Goal: Information Seeking & Learning: Learn about a topic

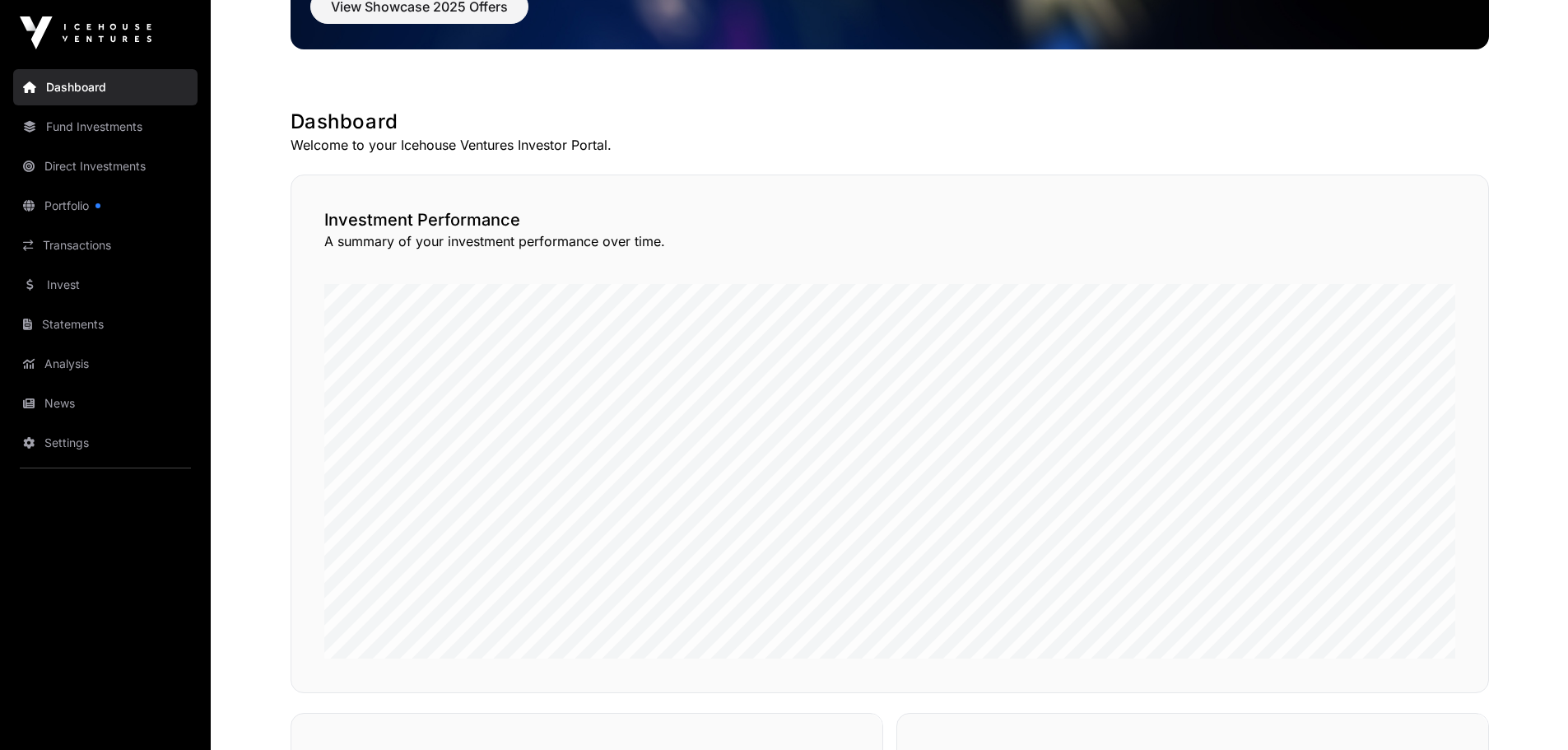
scroll to position [247, 0]
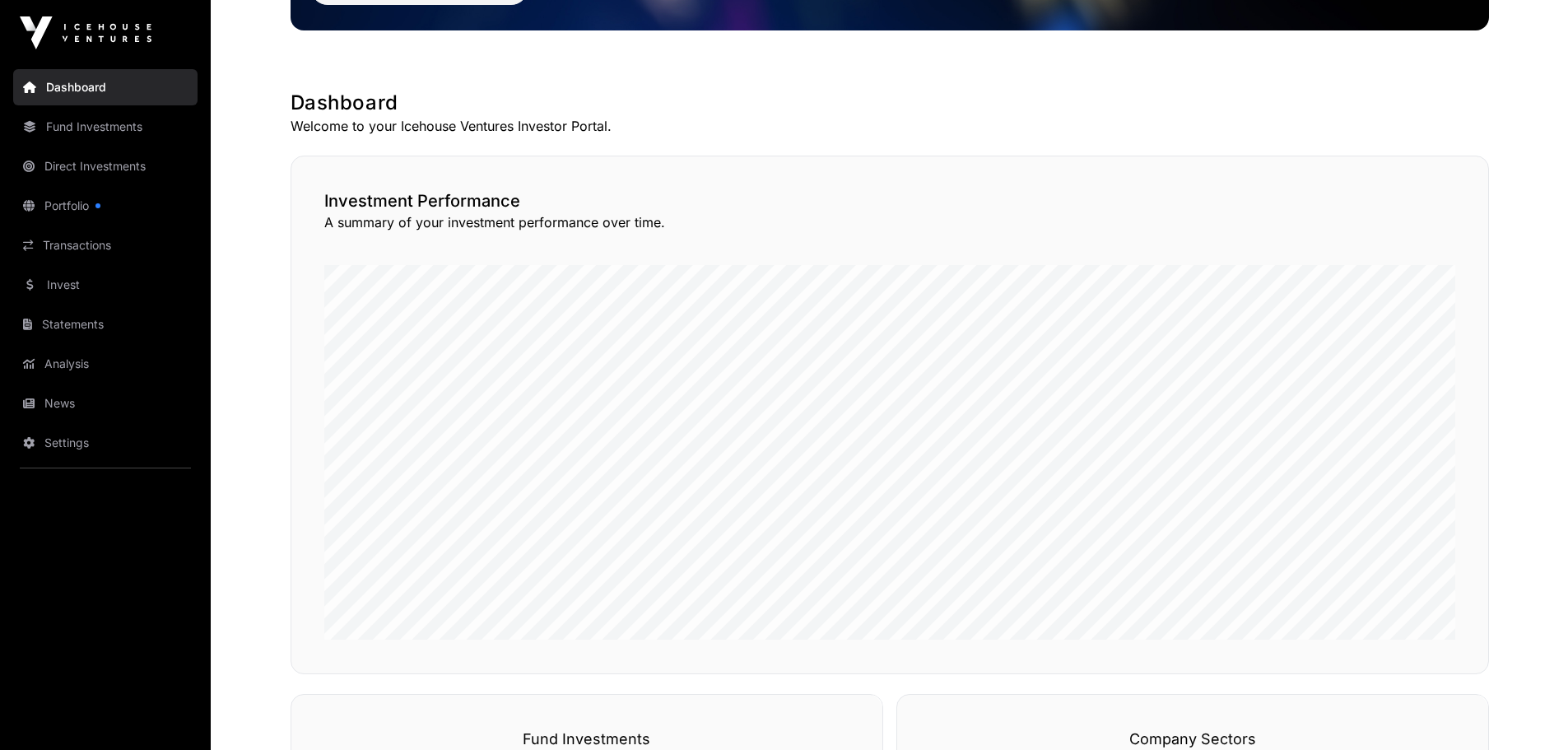
click at [77, 198] on link "Portfolio" at bounding box center [105, 206] width 184 height 36
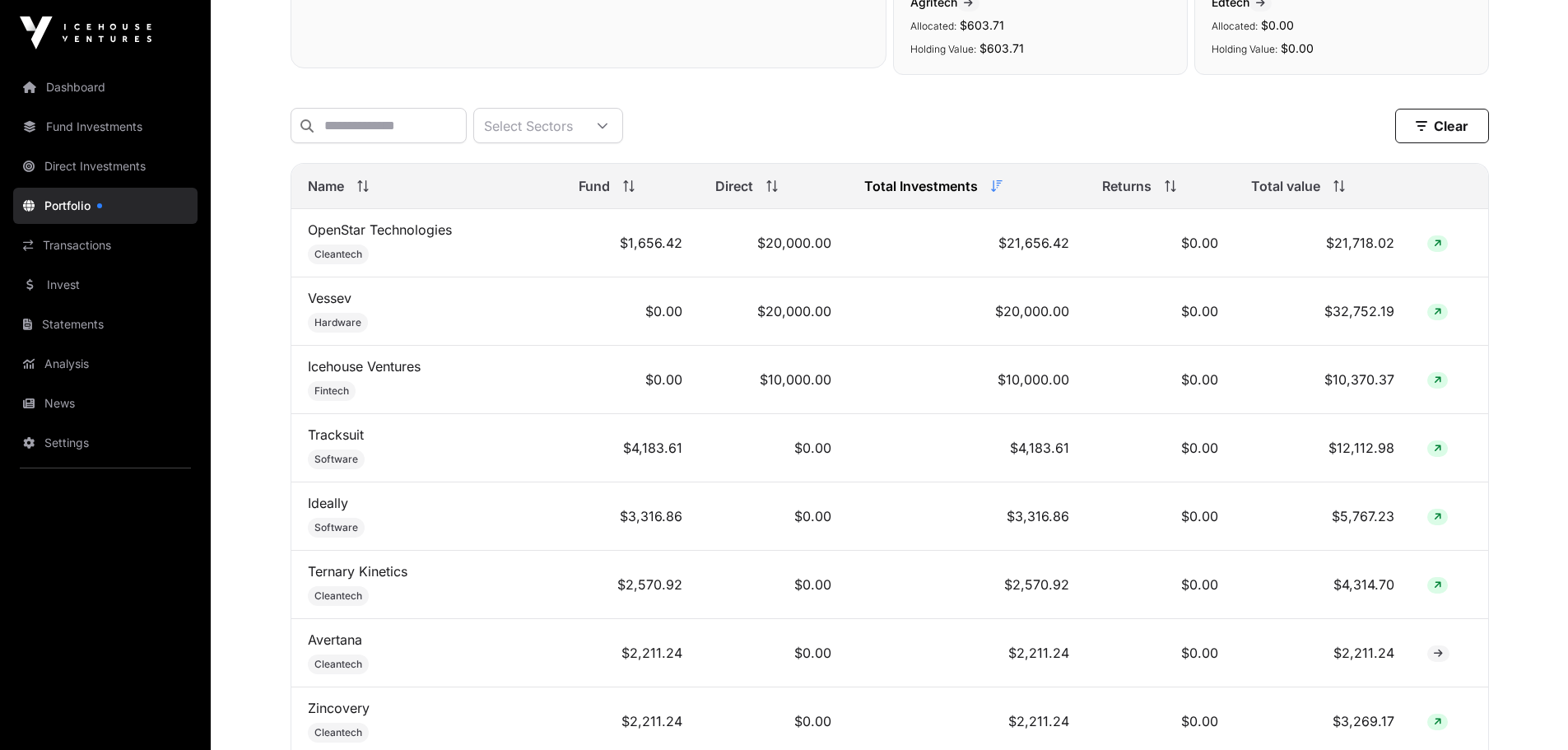
scroll to position [577, 0]
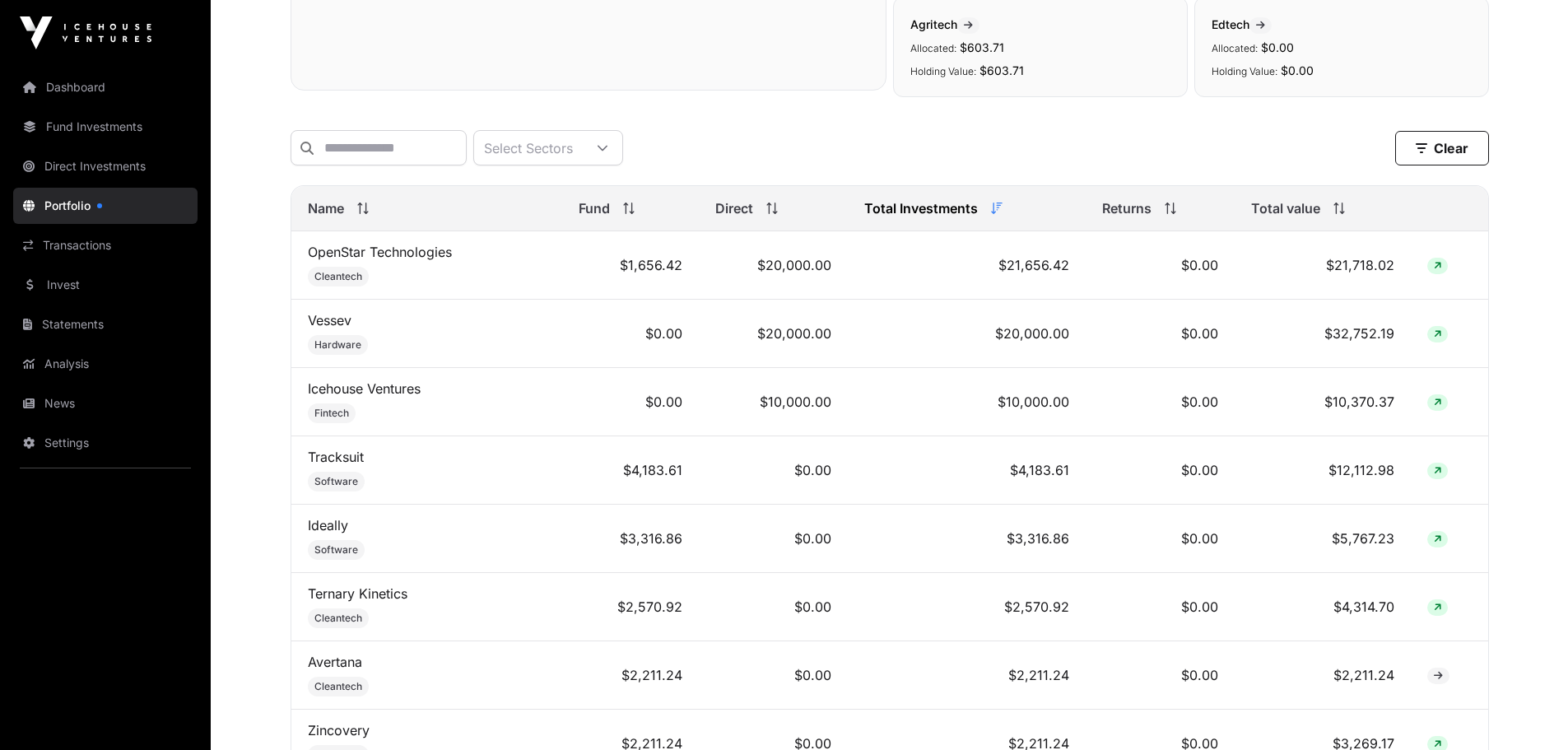
click at [90, 161] on link "Direct Investments" at bounding box center [105, 167] width 184 height 36
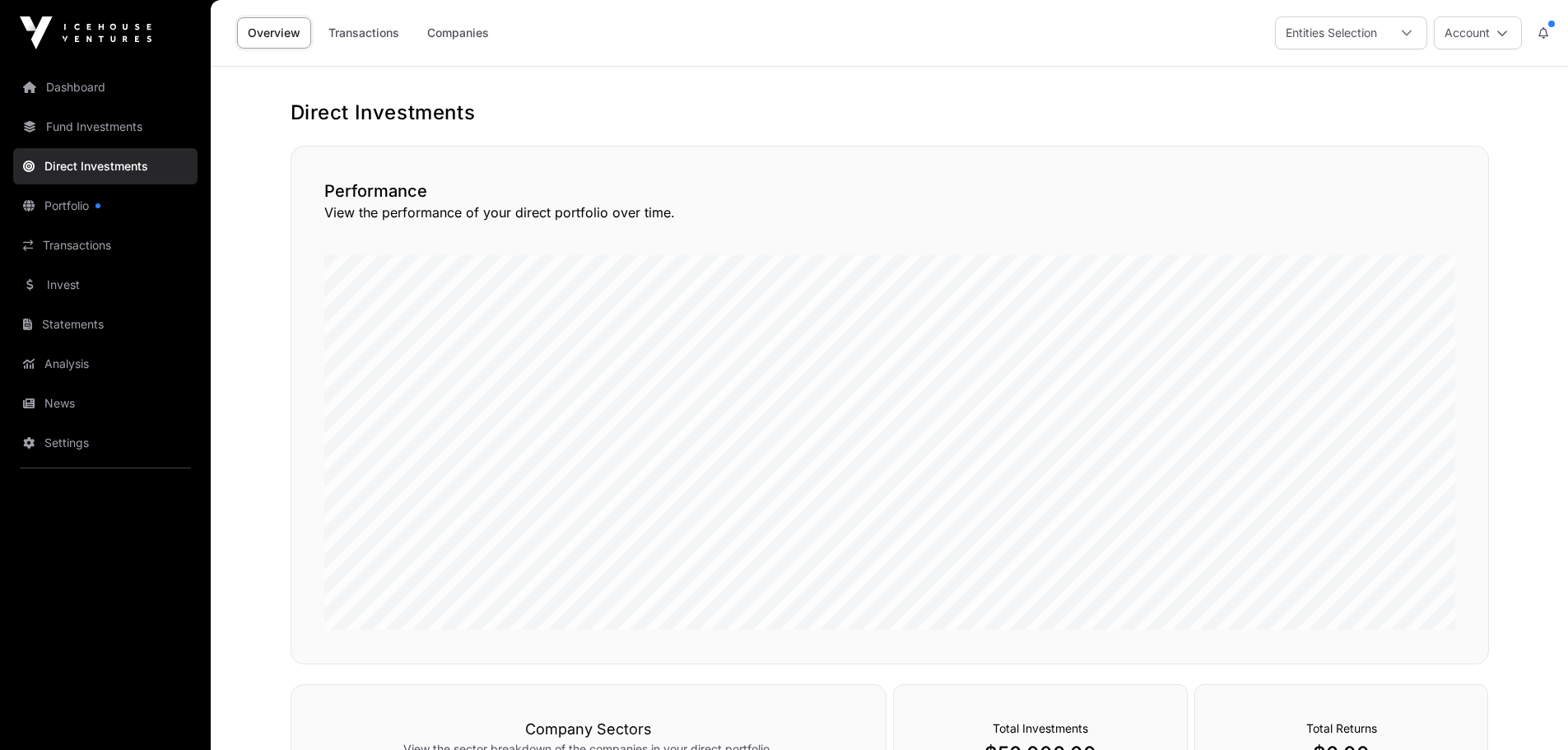
click at [447, 36] on link "Companies" at bounding box center [458, 33] width 83 height 31
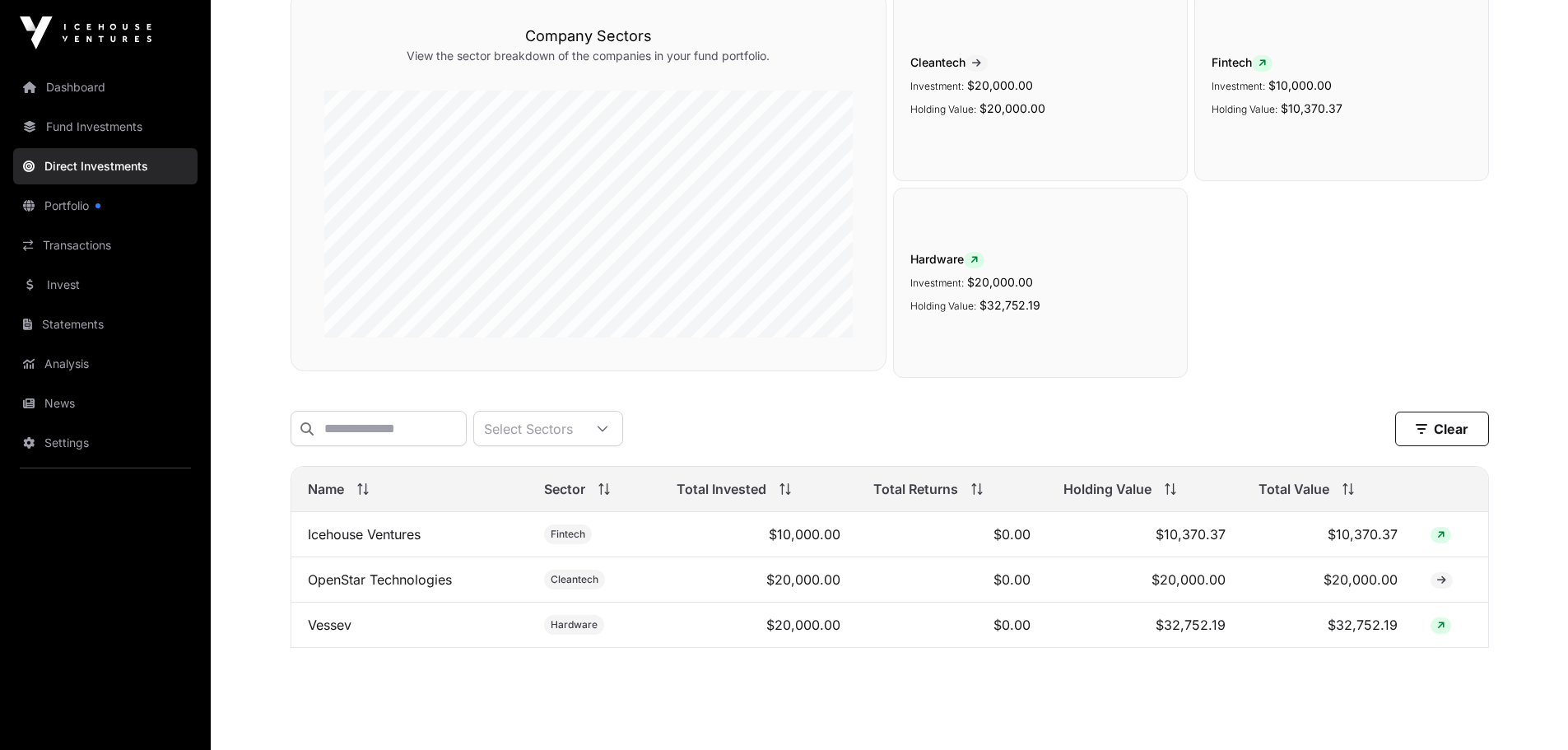
scroll to position [202, 0]
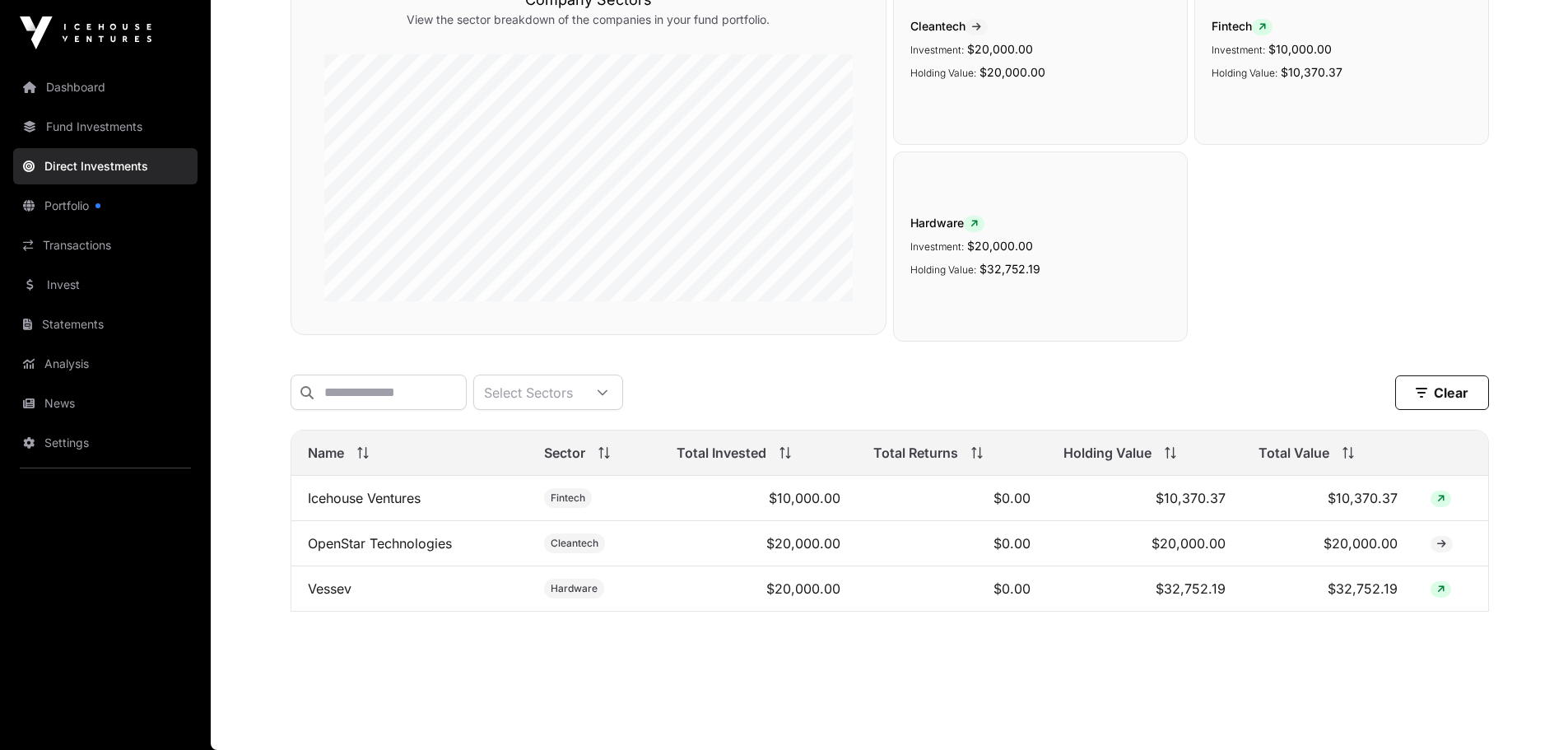
click at [86, 205] on link "Portfolio" at bounding box center [105, 206] width 184 height 36
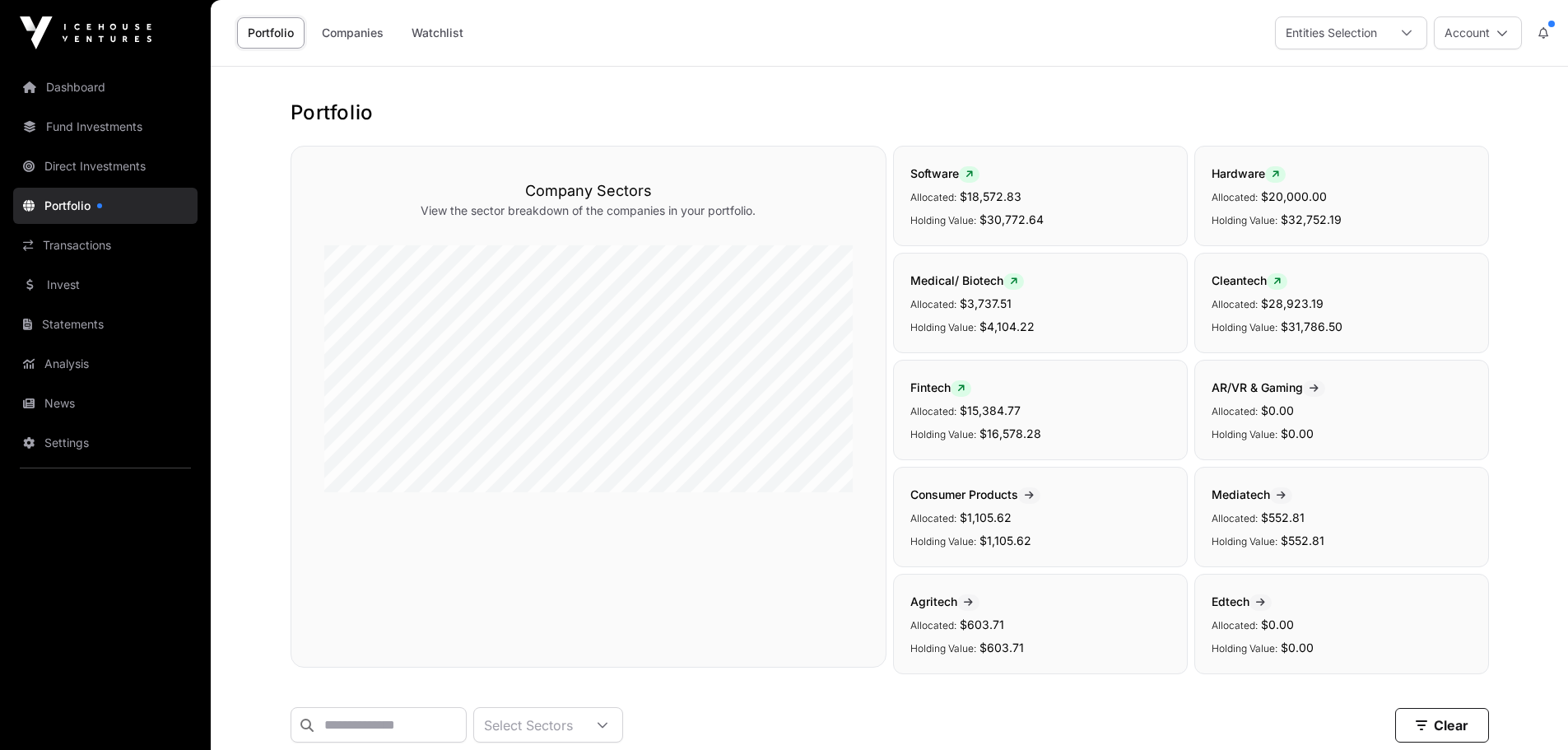
click at [80, 87] on link "Dashboard" at bounding box center [105, 88] width 184 height 36
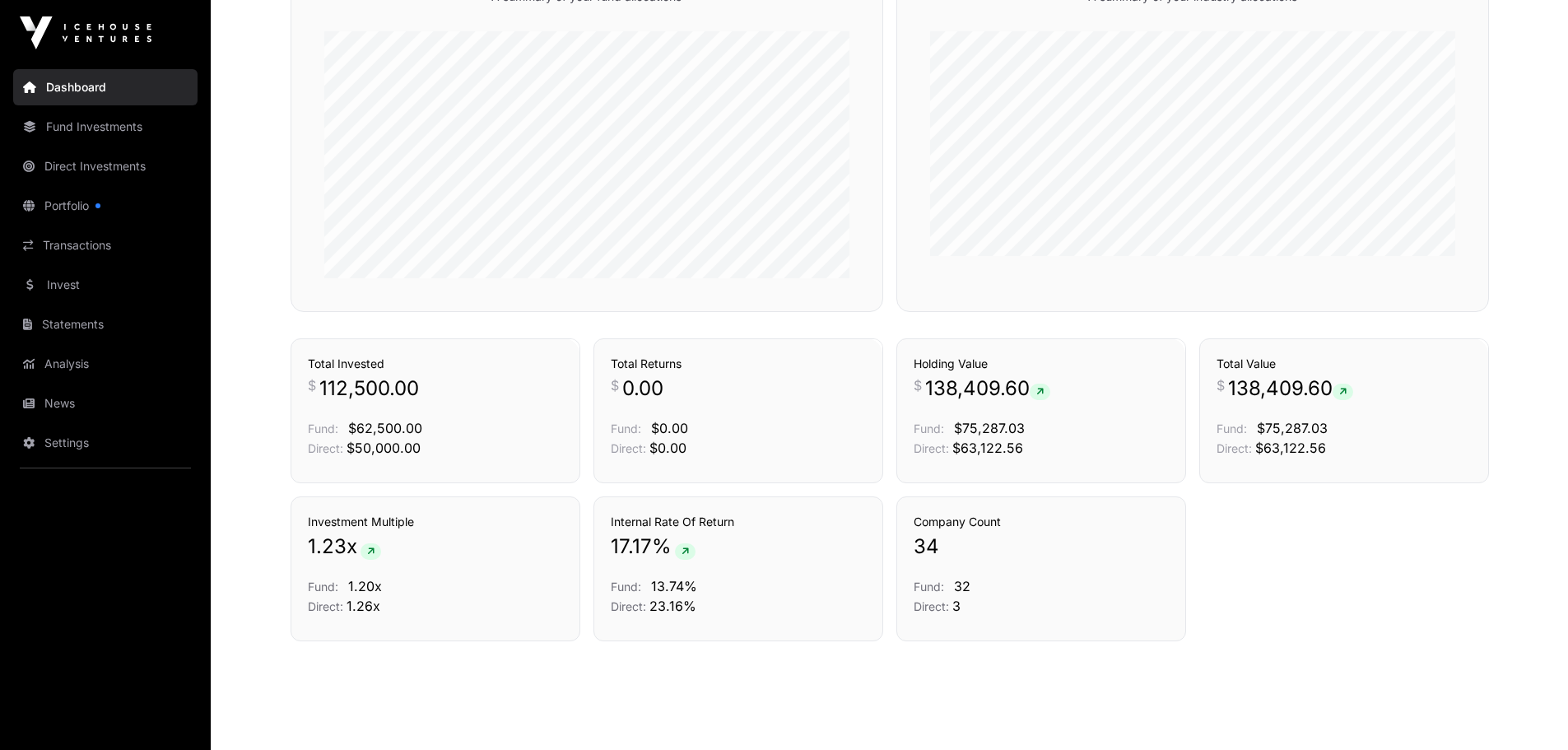
scroll to position [1038, 0]
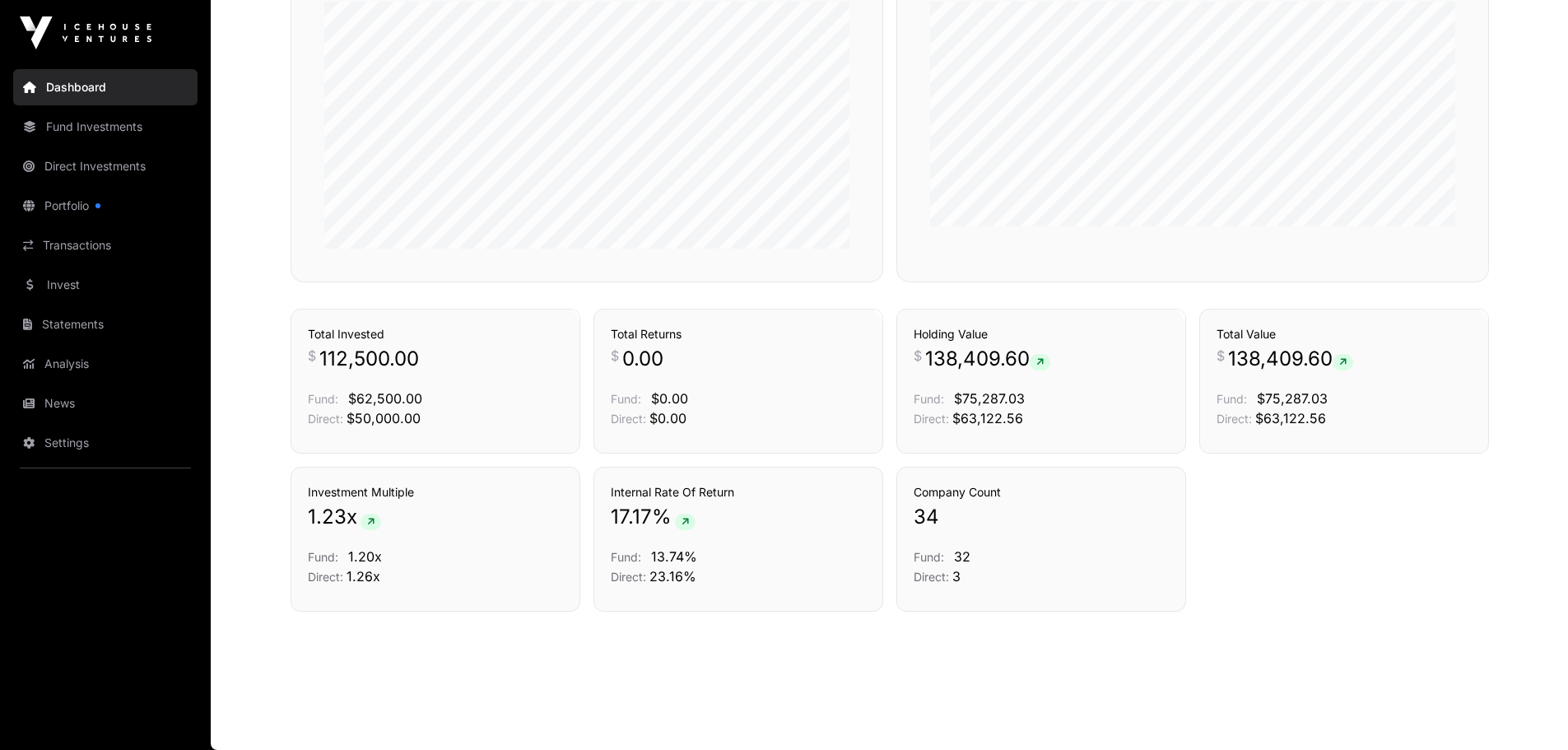
click at [75, 120] on link "Fund Investments" at bounding box center [105, 127] width 184 height 36
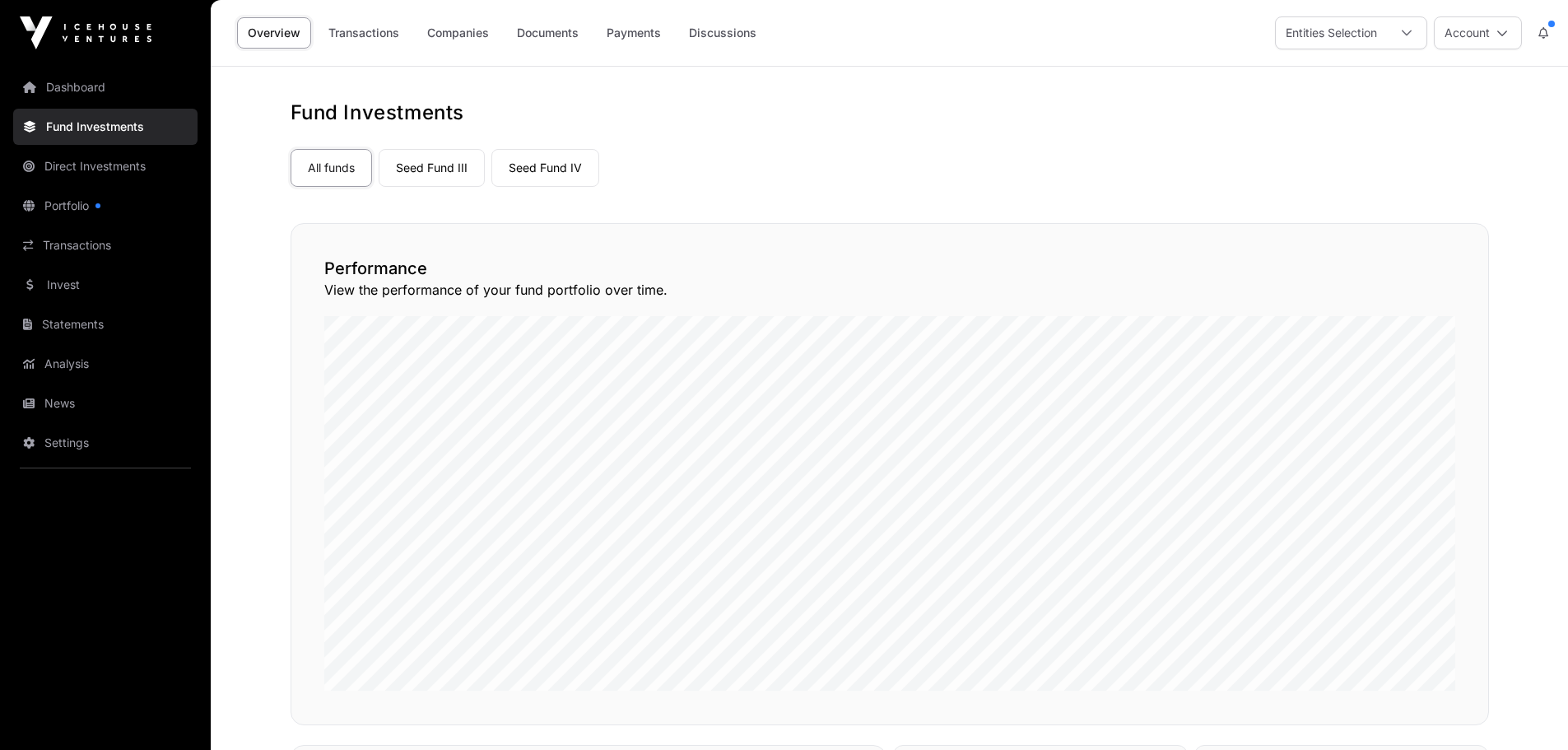
click at [417, 163] on link "Seed Fund III" at bounding box center [432, 168] width 106 height 38
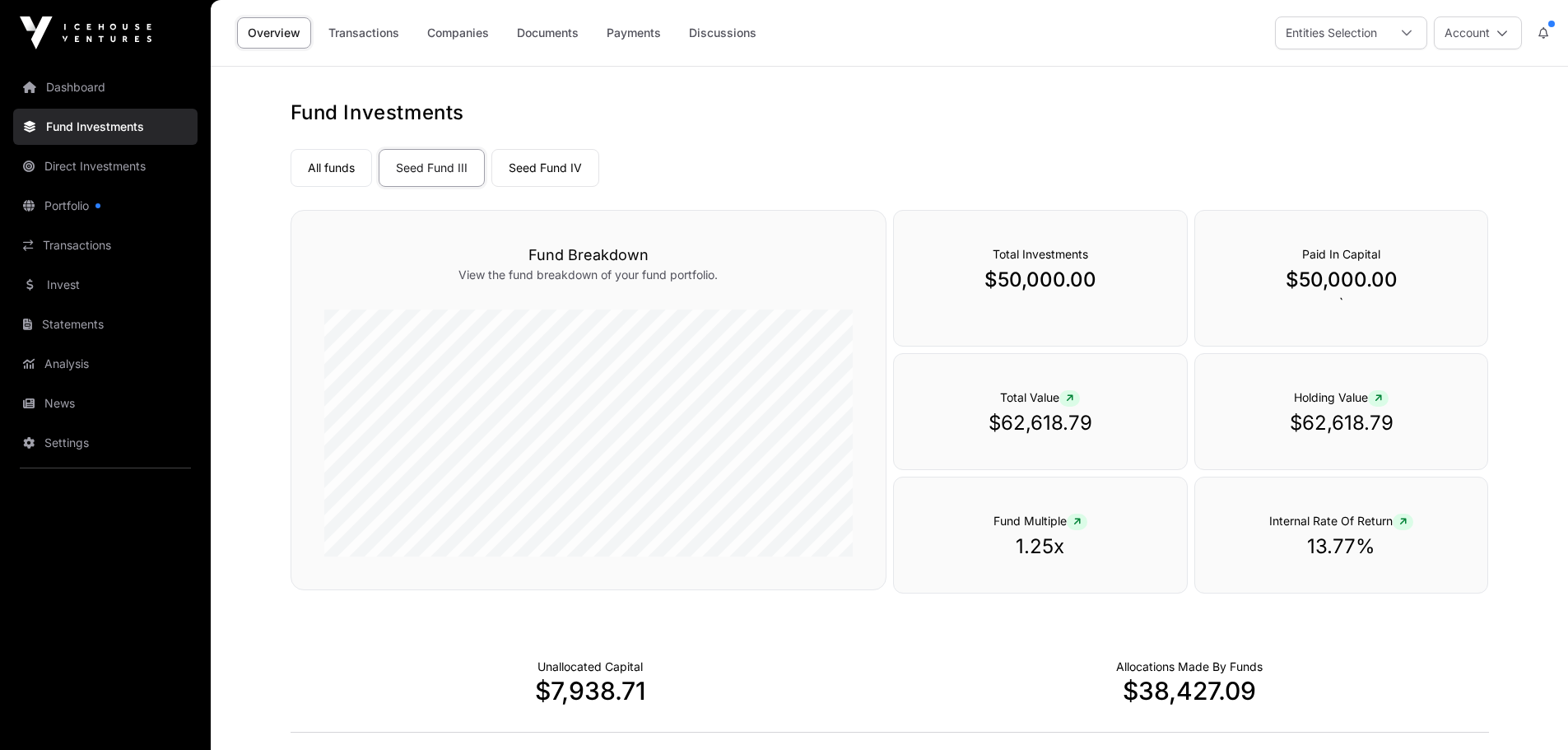
click at [523, 173] on link "Seed Fund IV" at bounding box center [545, 168] width 108 height 38
click at [320, 162] on link "All funds" at bounding box center [332, 168] width 82 height 38
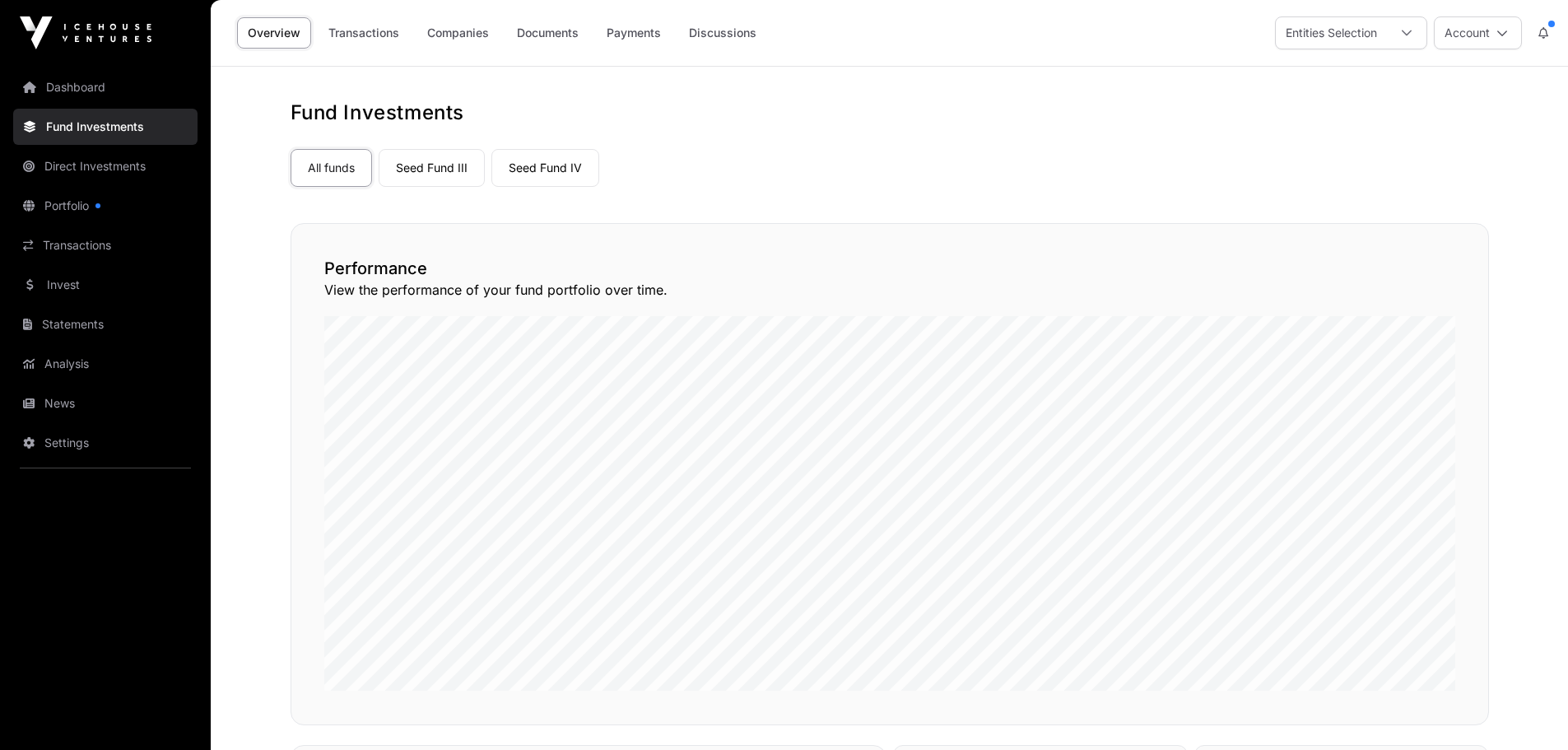
click at [375, 42] on link "Transactions" at bounding box center [364, 33] width 92 height 31
click at [451, 34] on link "Companies" at bounding box center [458, 33] width 83 height 31
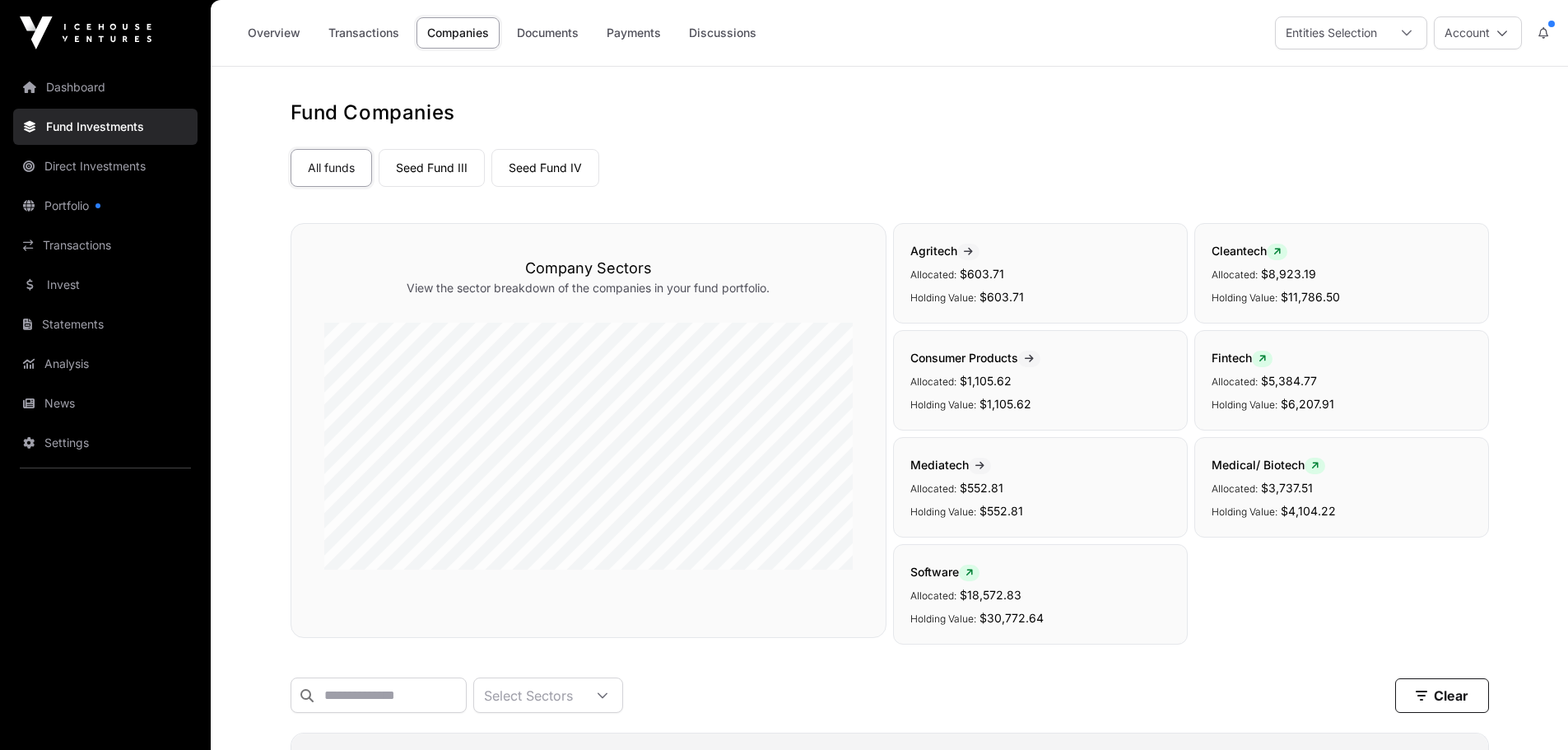
click at [273, 34] on link "Overview" at bounding box center [273, 33] width 74 height 31
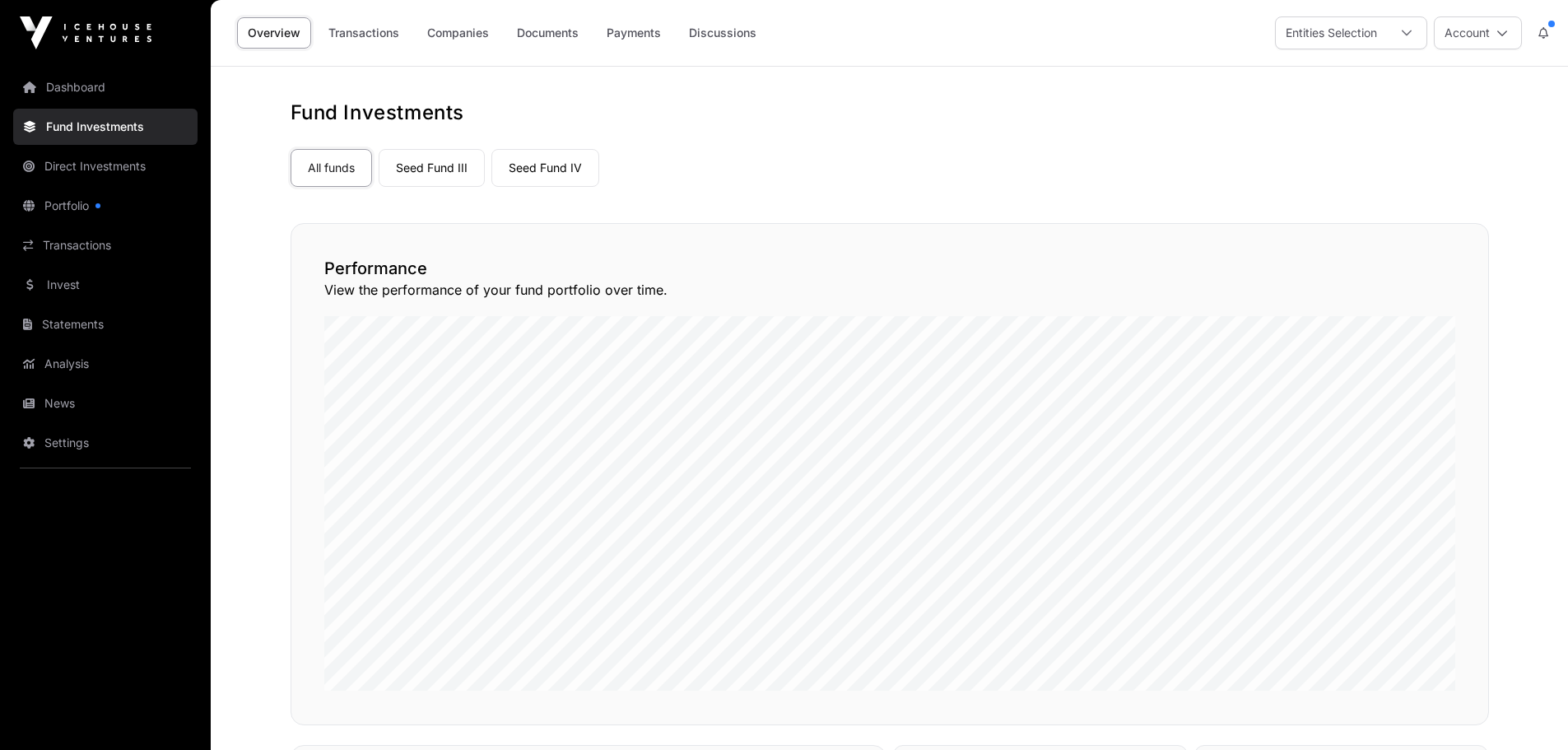
click at [81, 90] on link "Dashboard" at bounding box center [105, 88] width 184 height 36
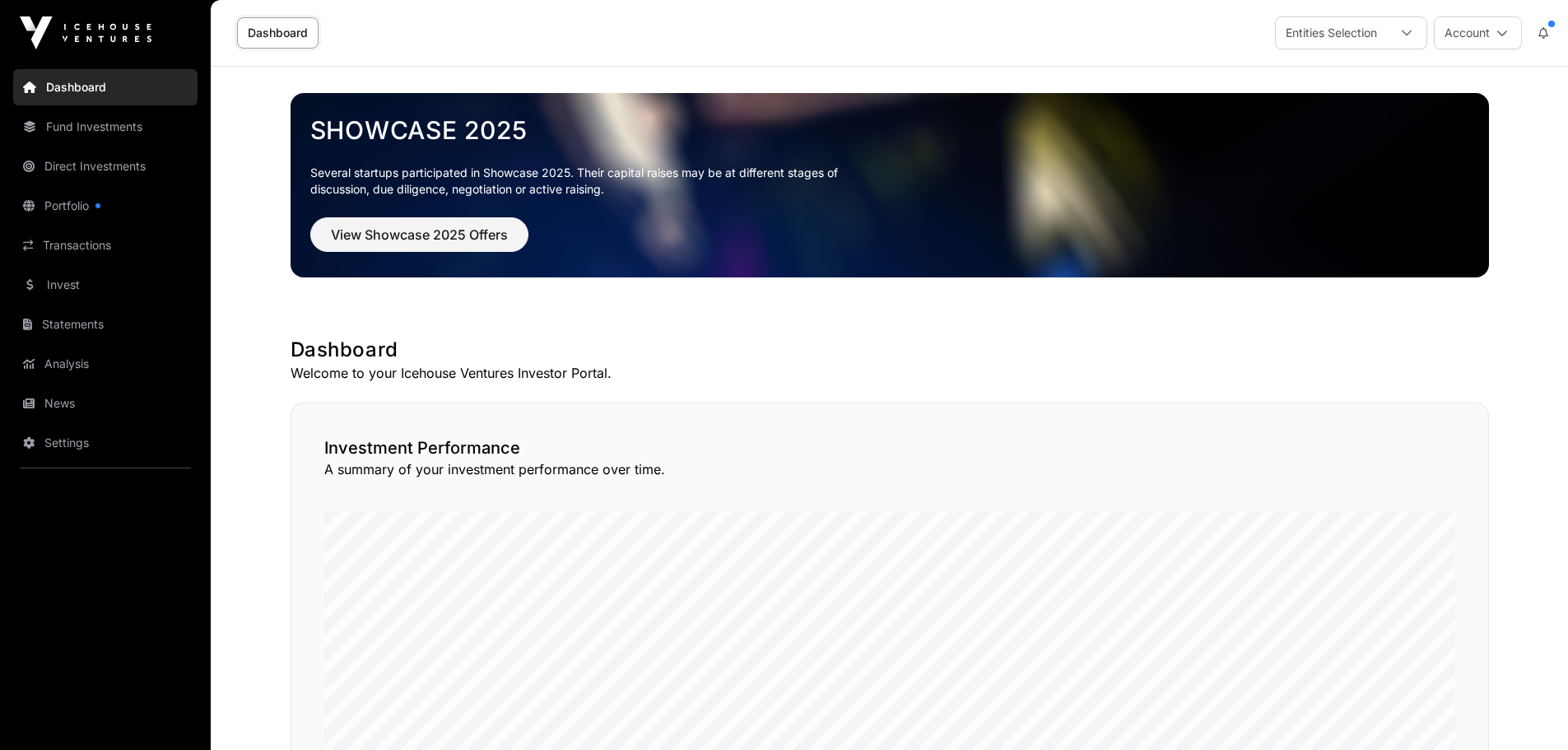
click at [1484, 31] on button "Account" at bounding box center [1478, 33] width 88 height 33
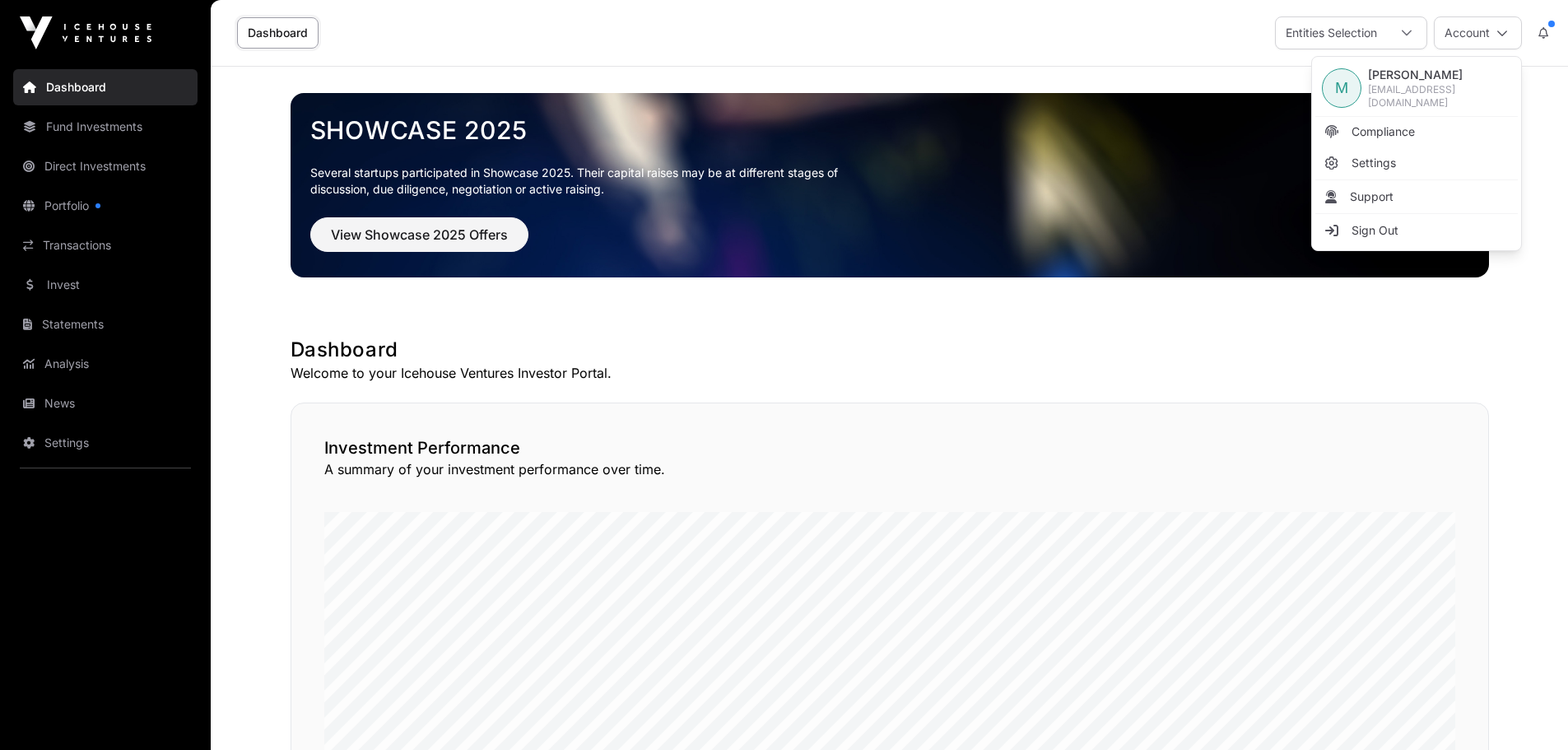
click at [1546, 27] on icon at bounding box center [1543, 32] width 10 height 11
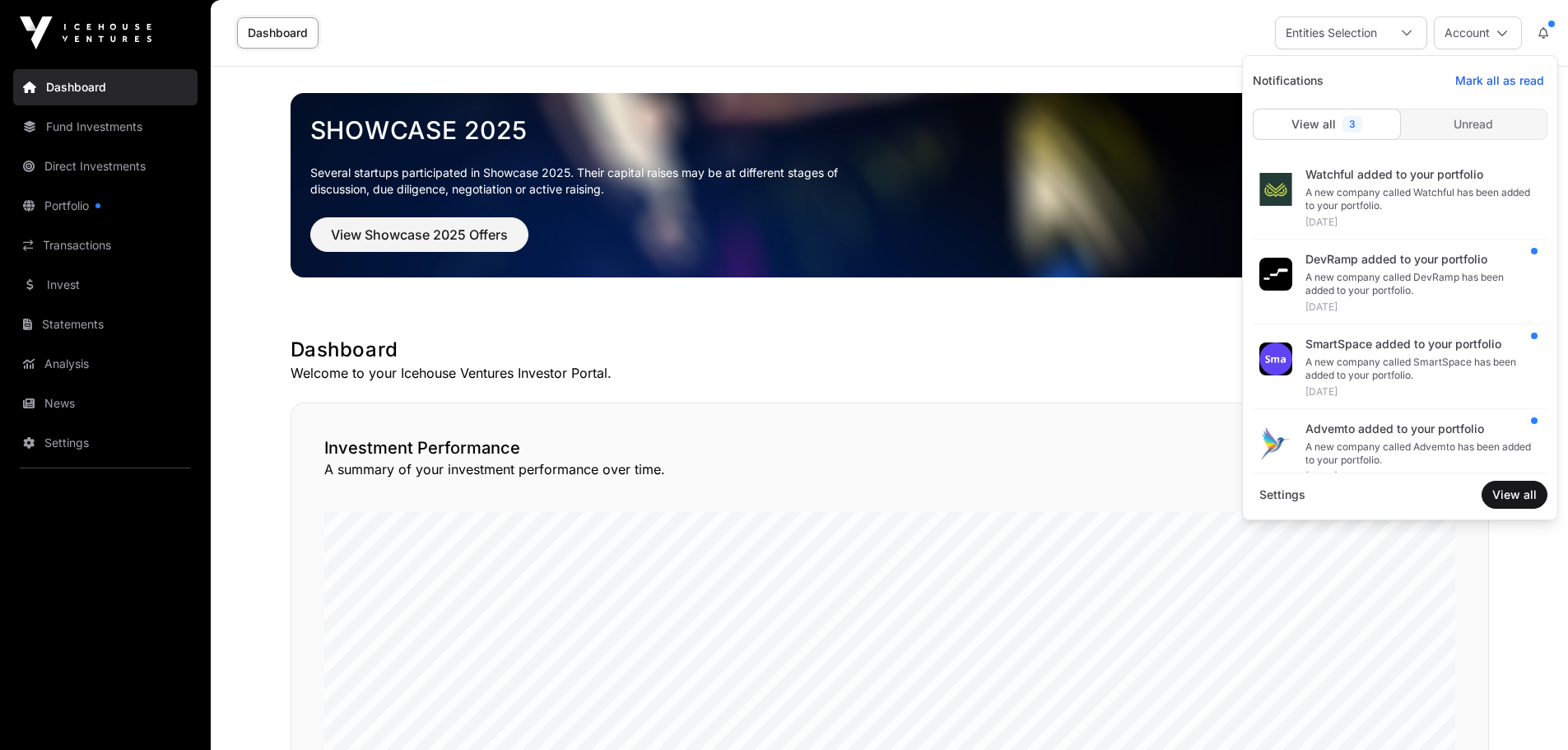
drag, startPoint x: 1168, startPoint y: 36, endPoint x: 1150, endPoint y: 36, distance: 18.0
click at [1168, 36] on div "Dashboard Entities Selection Account" at bounding box center [889, 33] width 1338 height 66
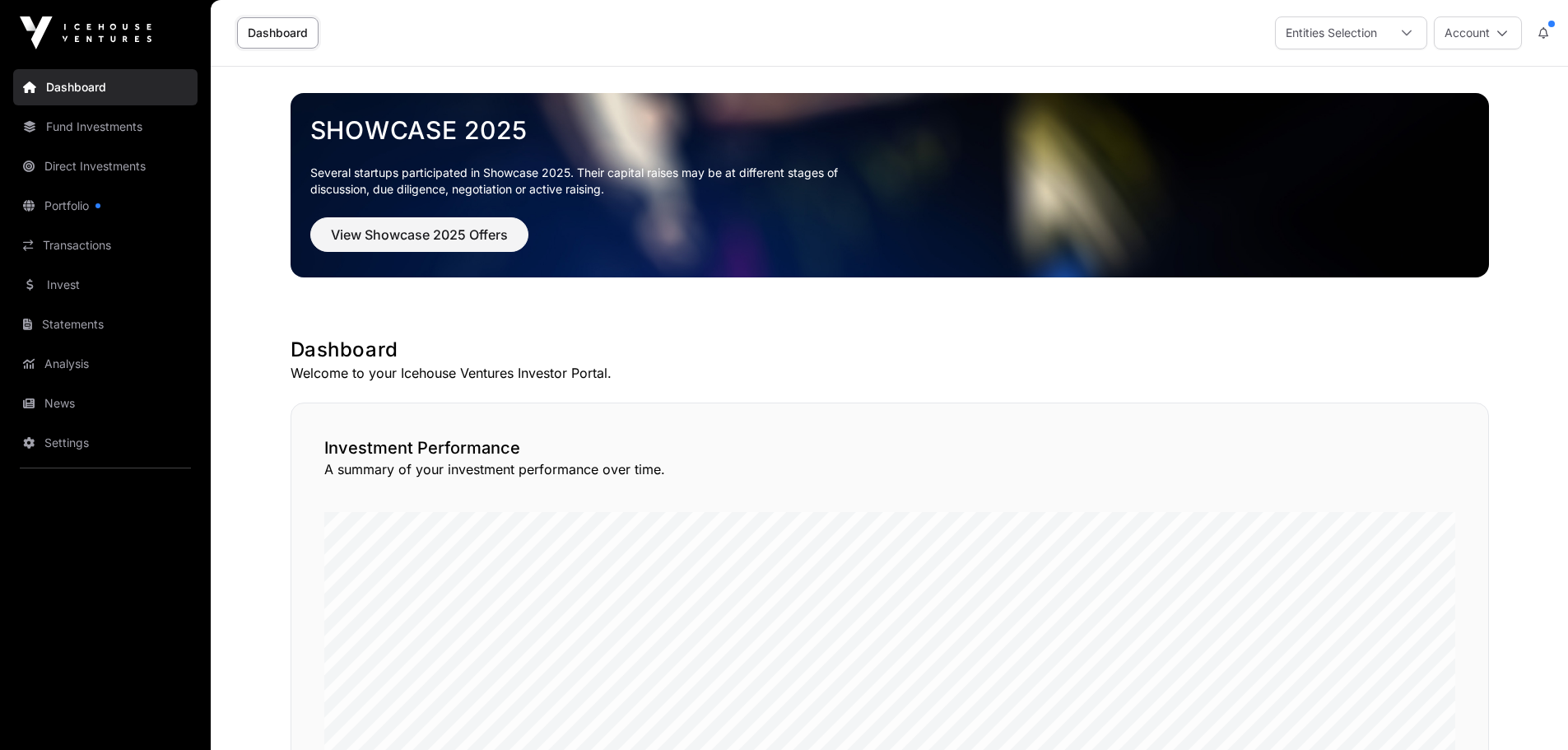
click at [85, 165] on link "Direct Investments" at bounding box center [105, 167] width 184 height 36
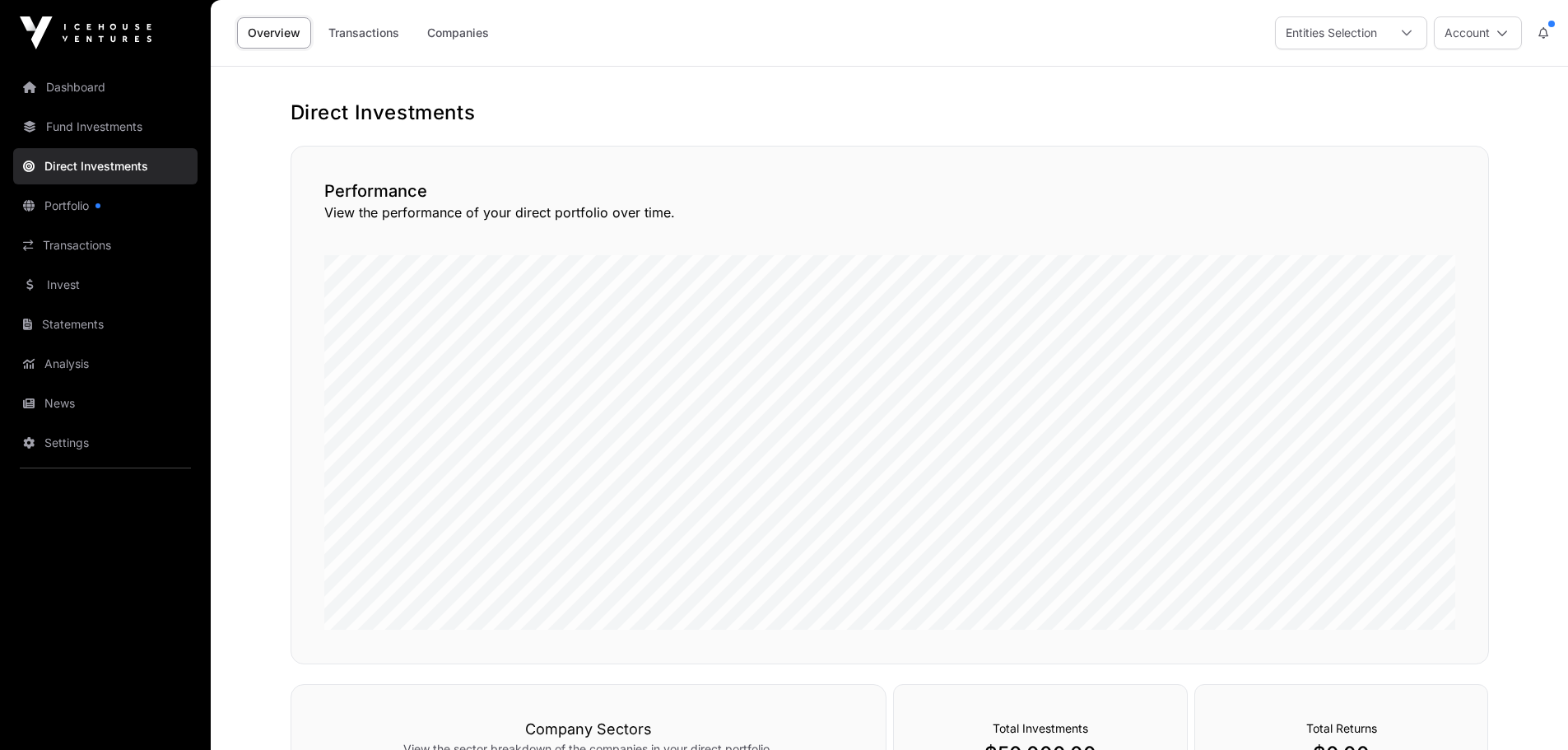
click at [70, 206] on link "Portfolio" at bounding box center [105, 206] width 184 height 36
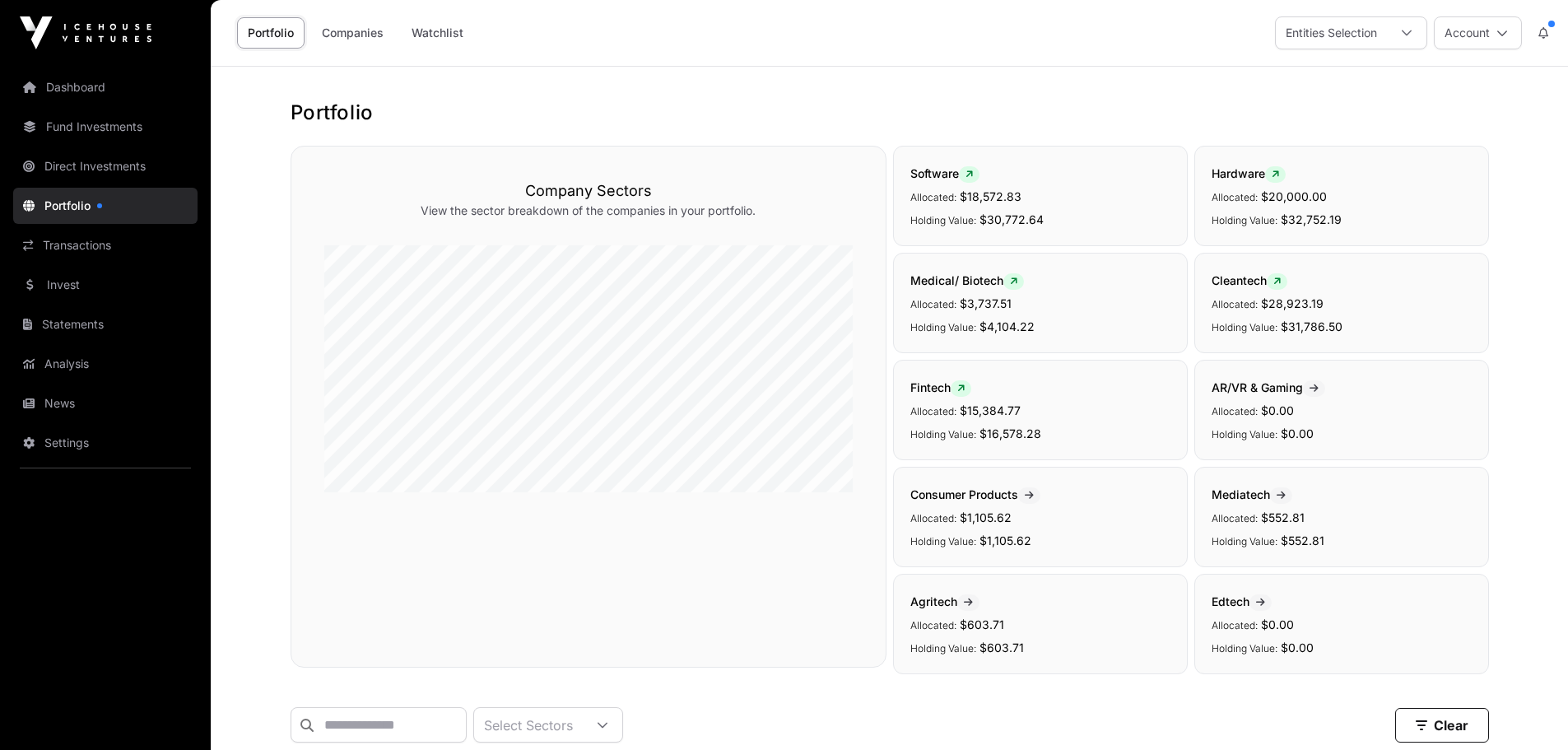
click at [56, 247] on link "Transactions" at bounding box center [105, 246] width 184 height 36
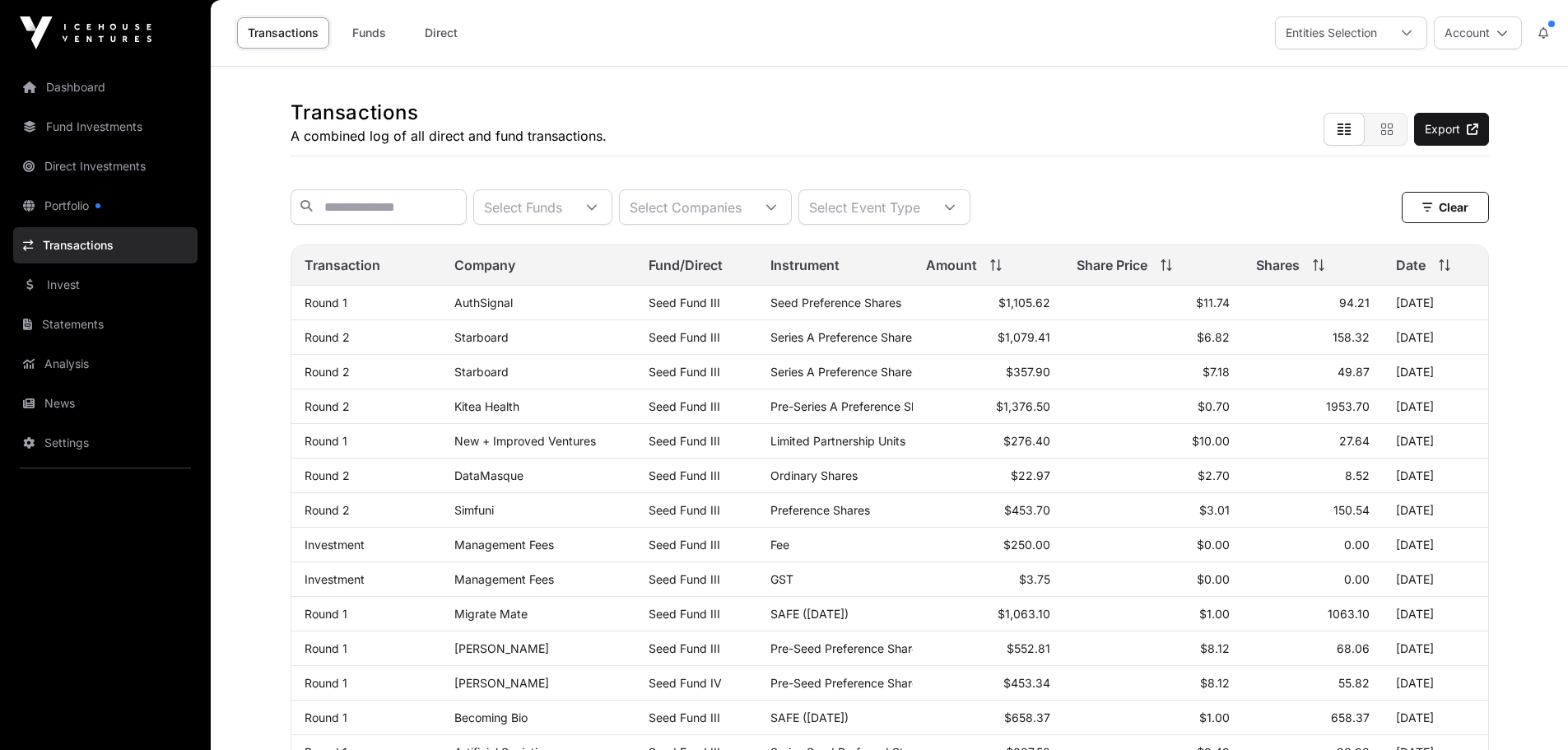
click at [56, 276] on link "Invest" at bounding box center [105, 285] width 184 height 36
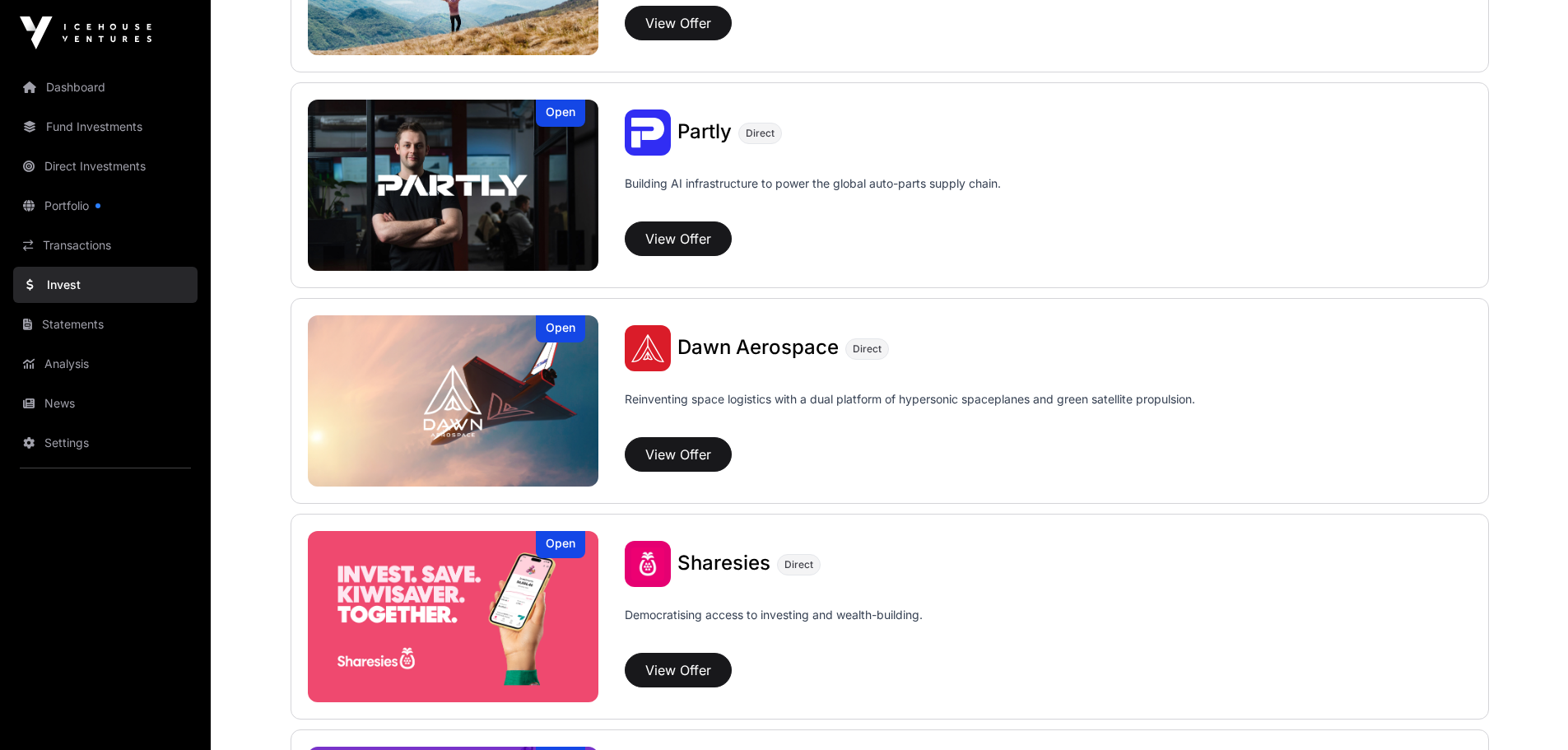
scroll to position [1646, 0]
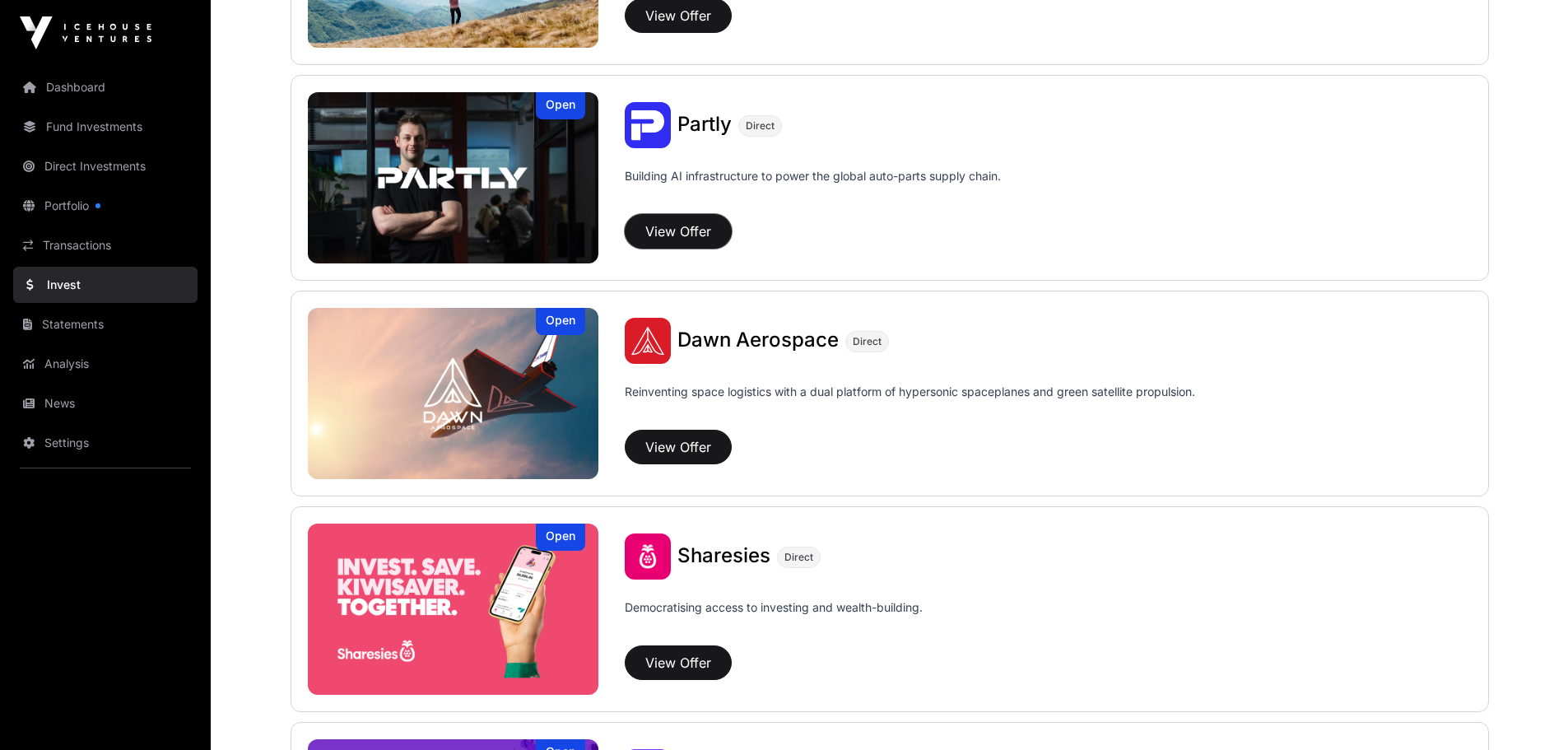
click at [674, 229] on button "View Offer" at bounding box center [678, 232] width 107 height 35
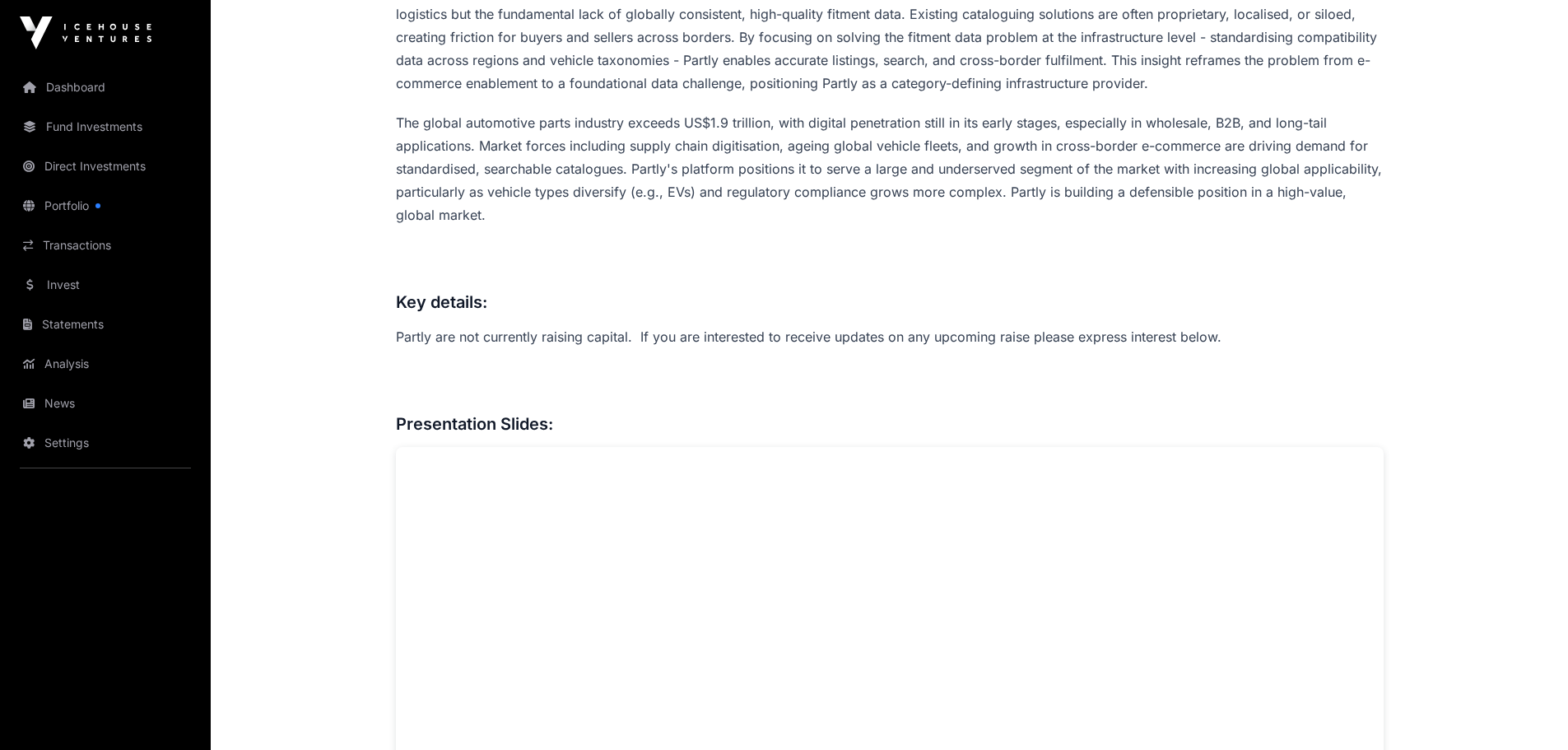
scroll to position [986, 0]
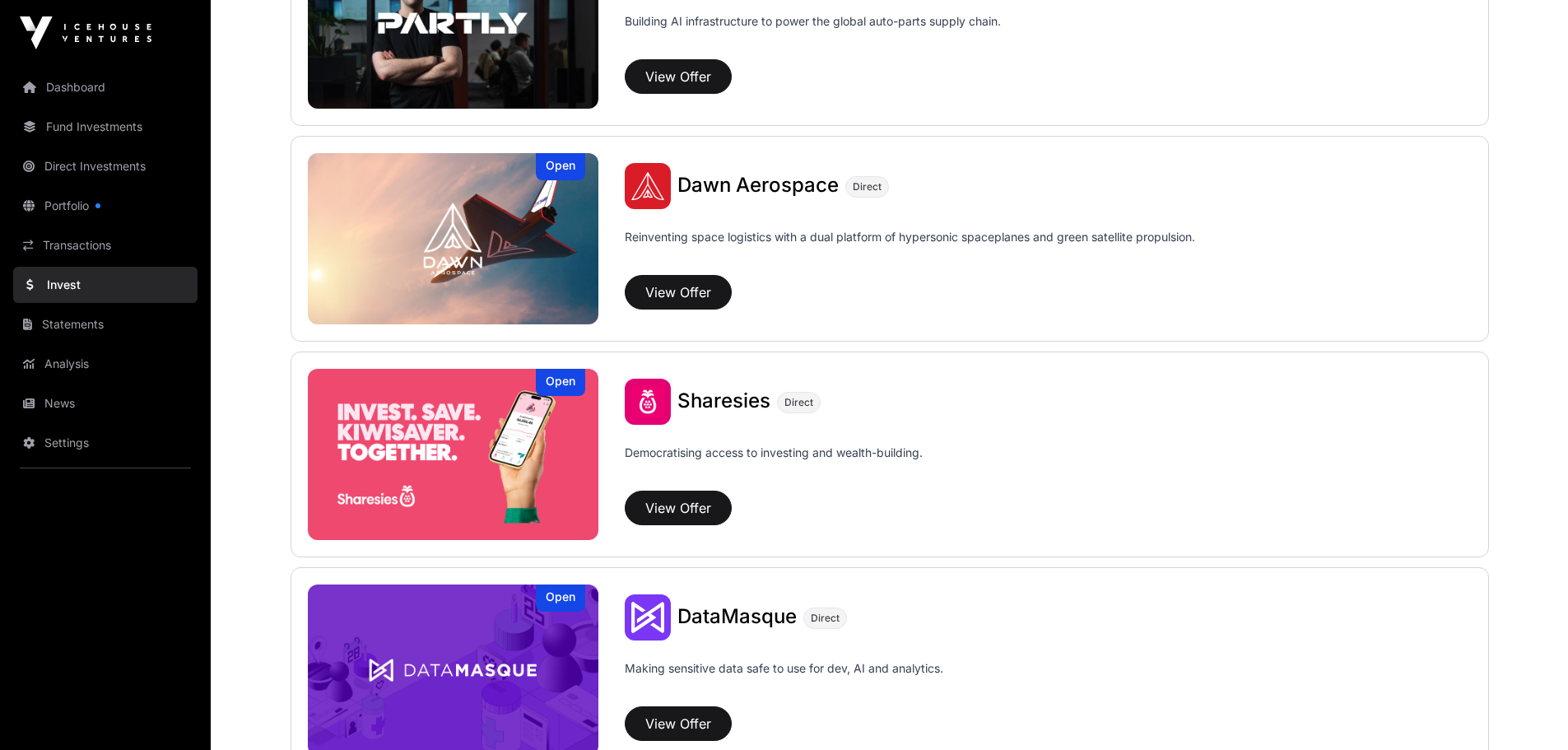
scroll to position [1811, 0]
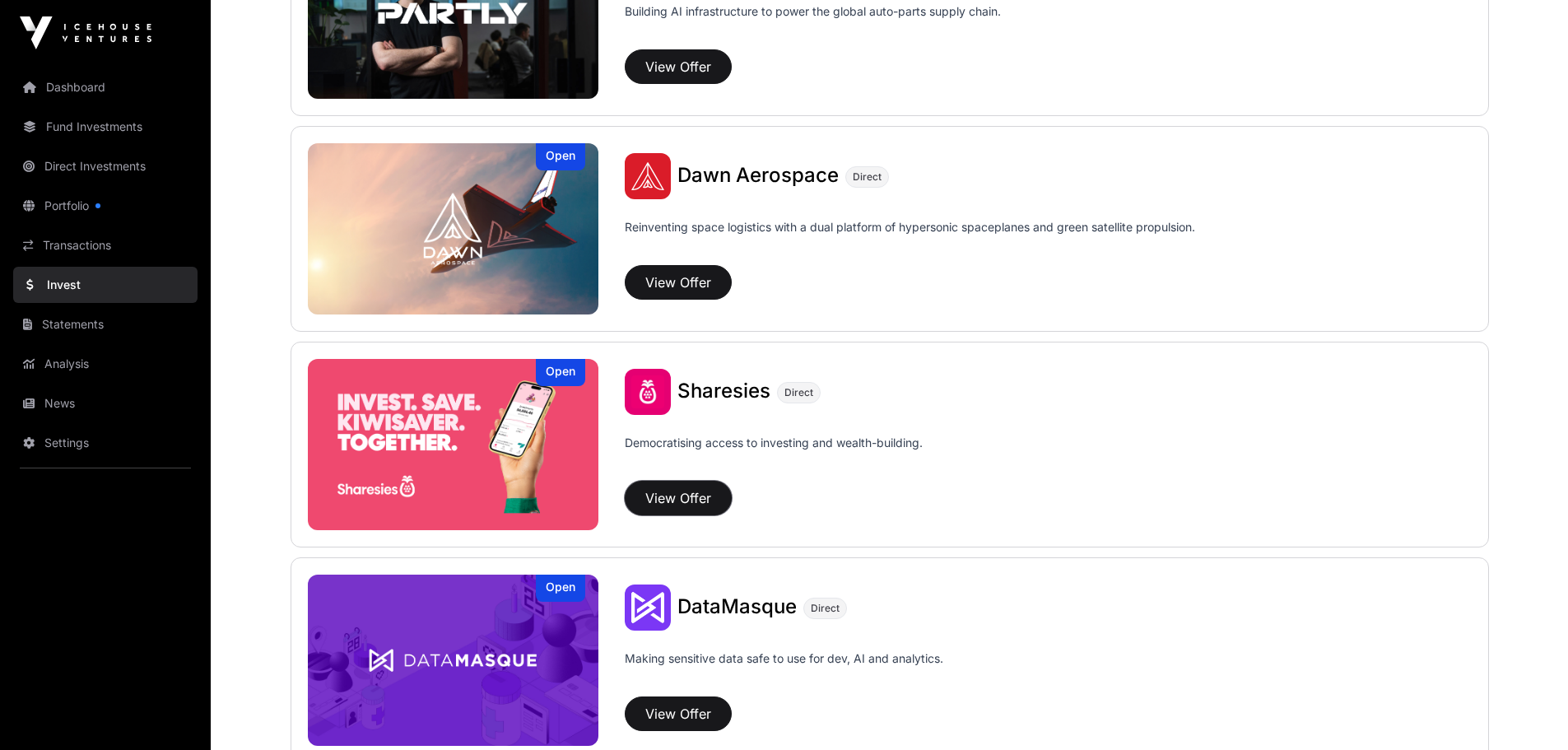
click at [684, 498] on button "View Offer" at bounding box center [678, 498] width 107 height 35
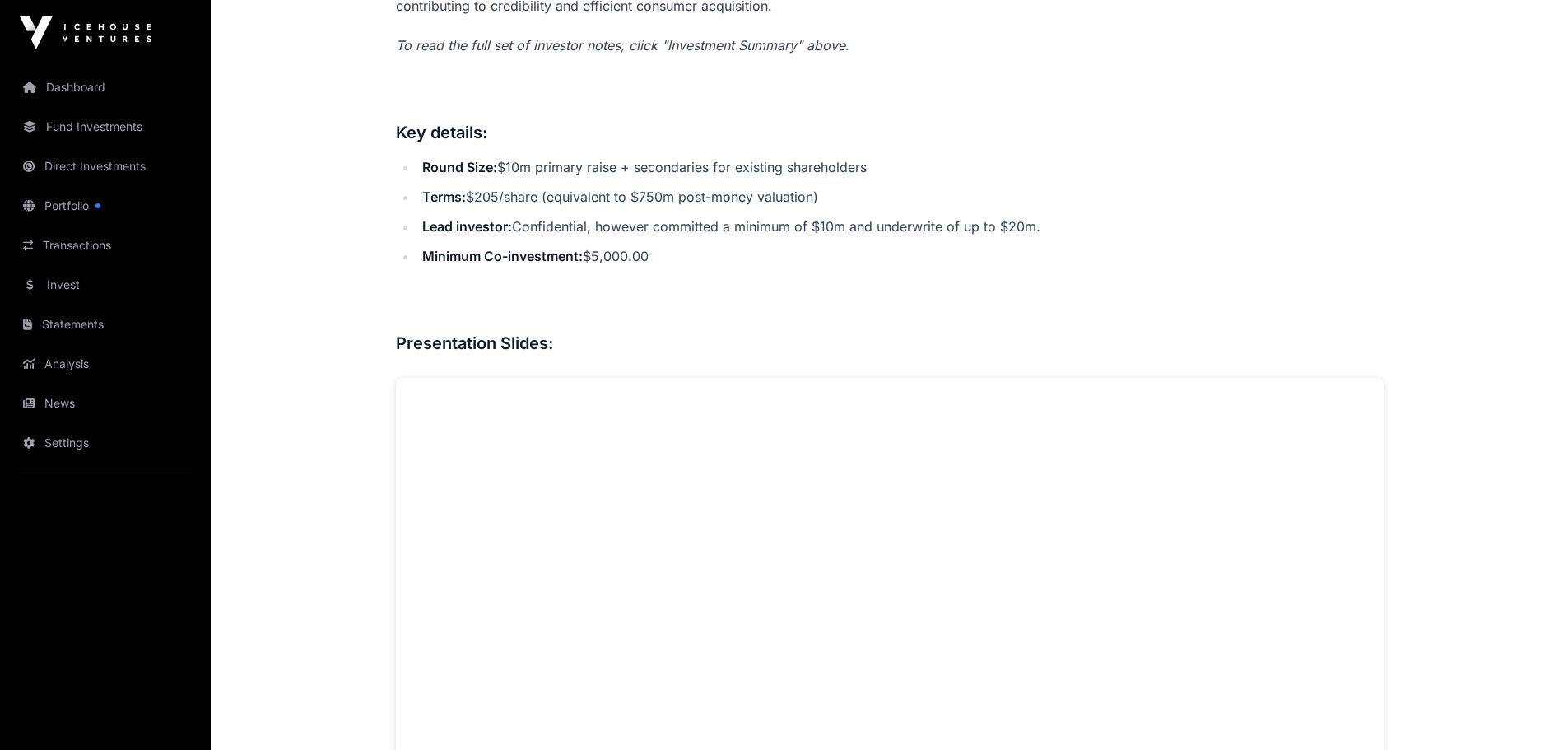
scroll to position [658, 0]
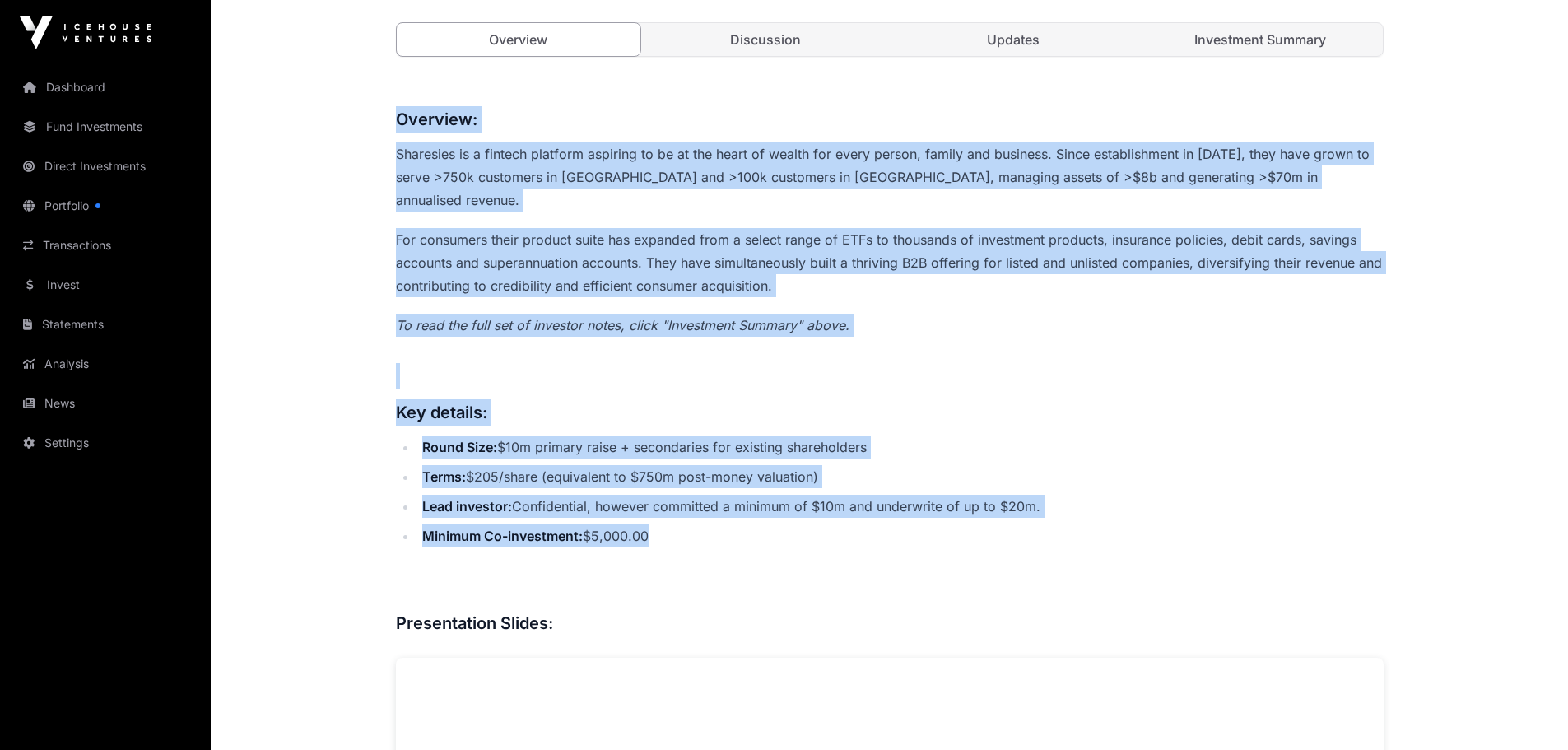
drag, startPoint x: 400, startPoint y: 115, endPoint x: 1099, endPoint y: 509, distance: 802.4
copy div "Loremips: Dolorsita co a elitsed doeiusmo temporin ut la et dol magna al enimad…"
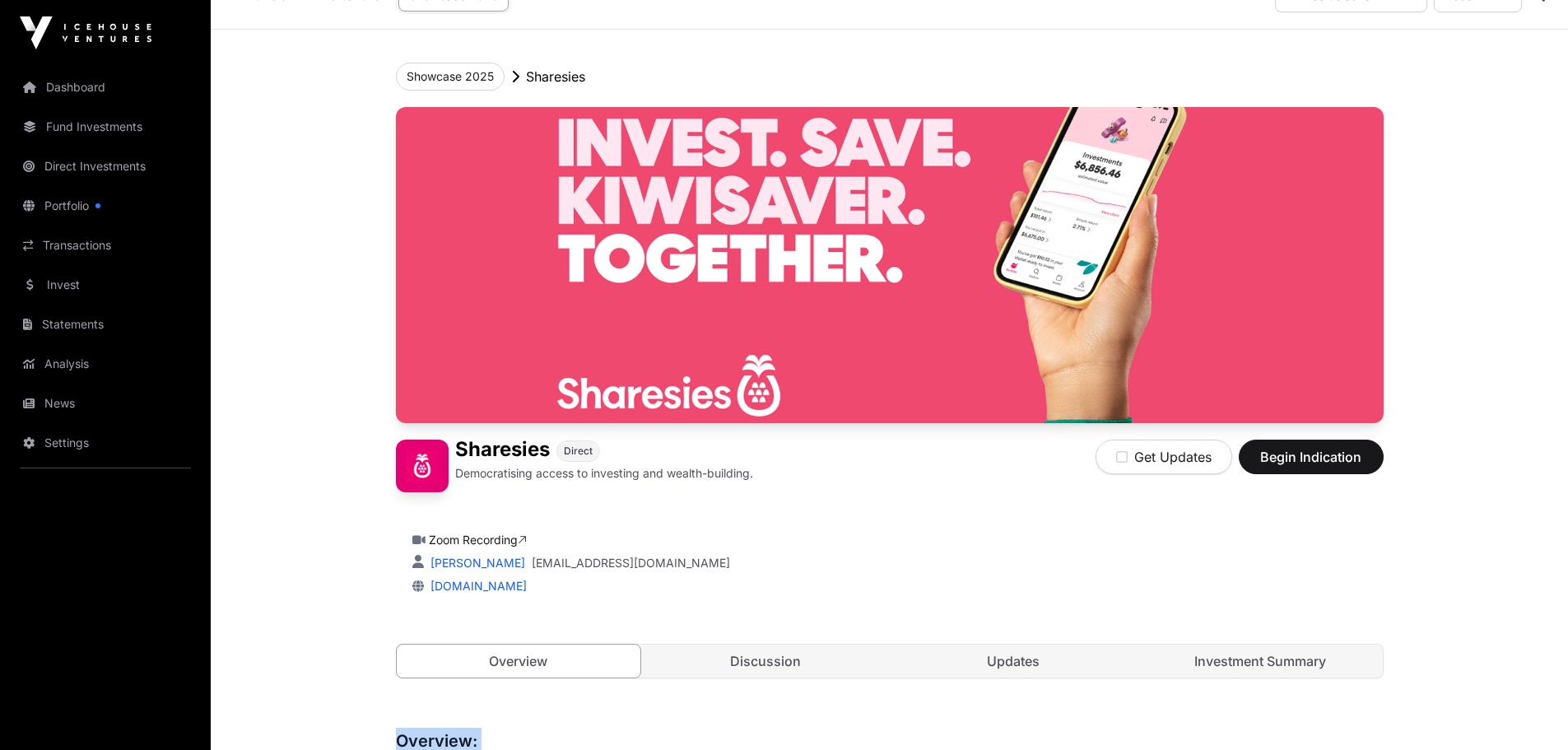
scroll to position [0, 0]
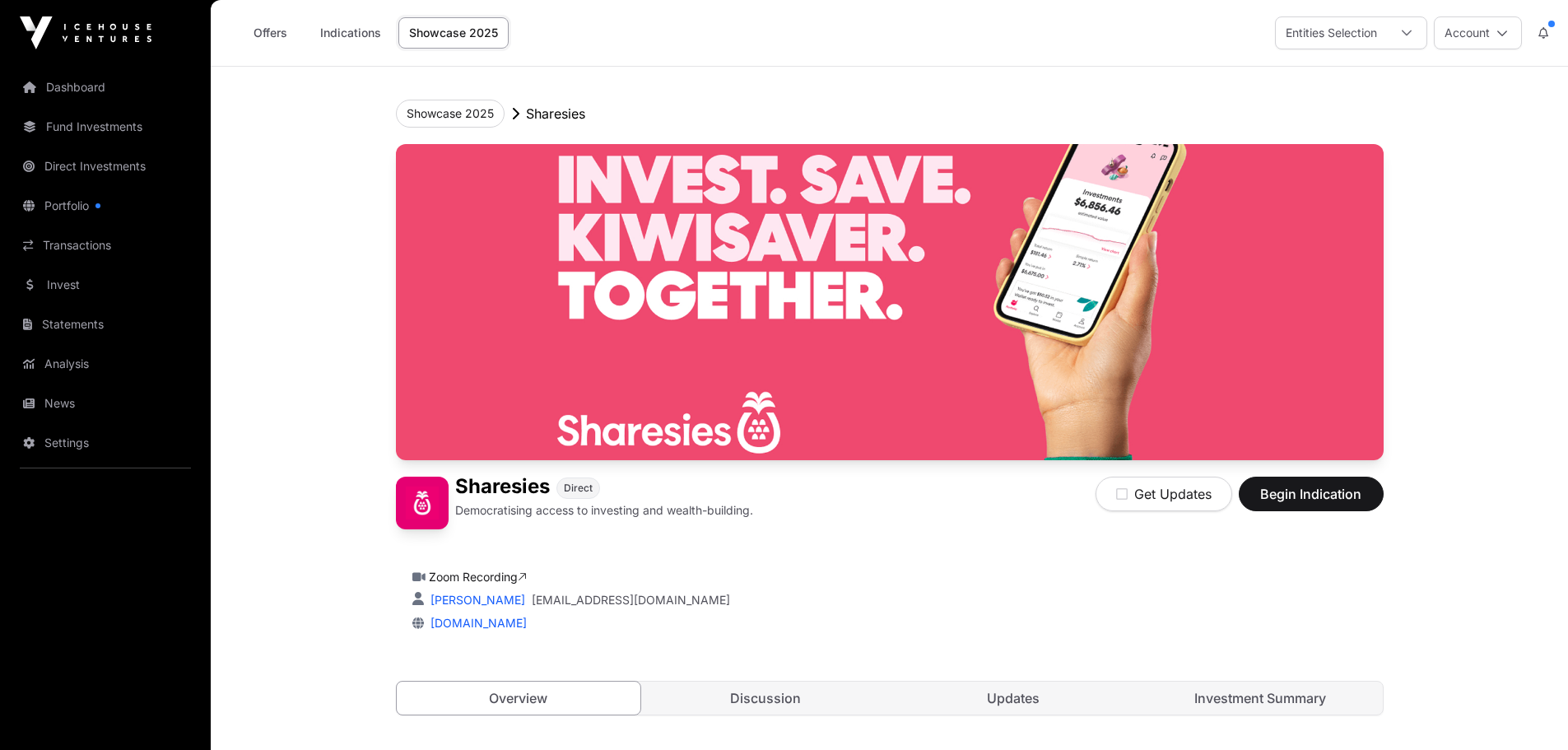
click at [272, 34] on link "Offers" at bounding box center [270, 33] width 66 height 31
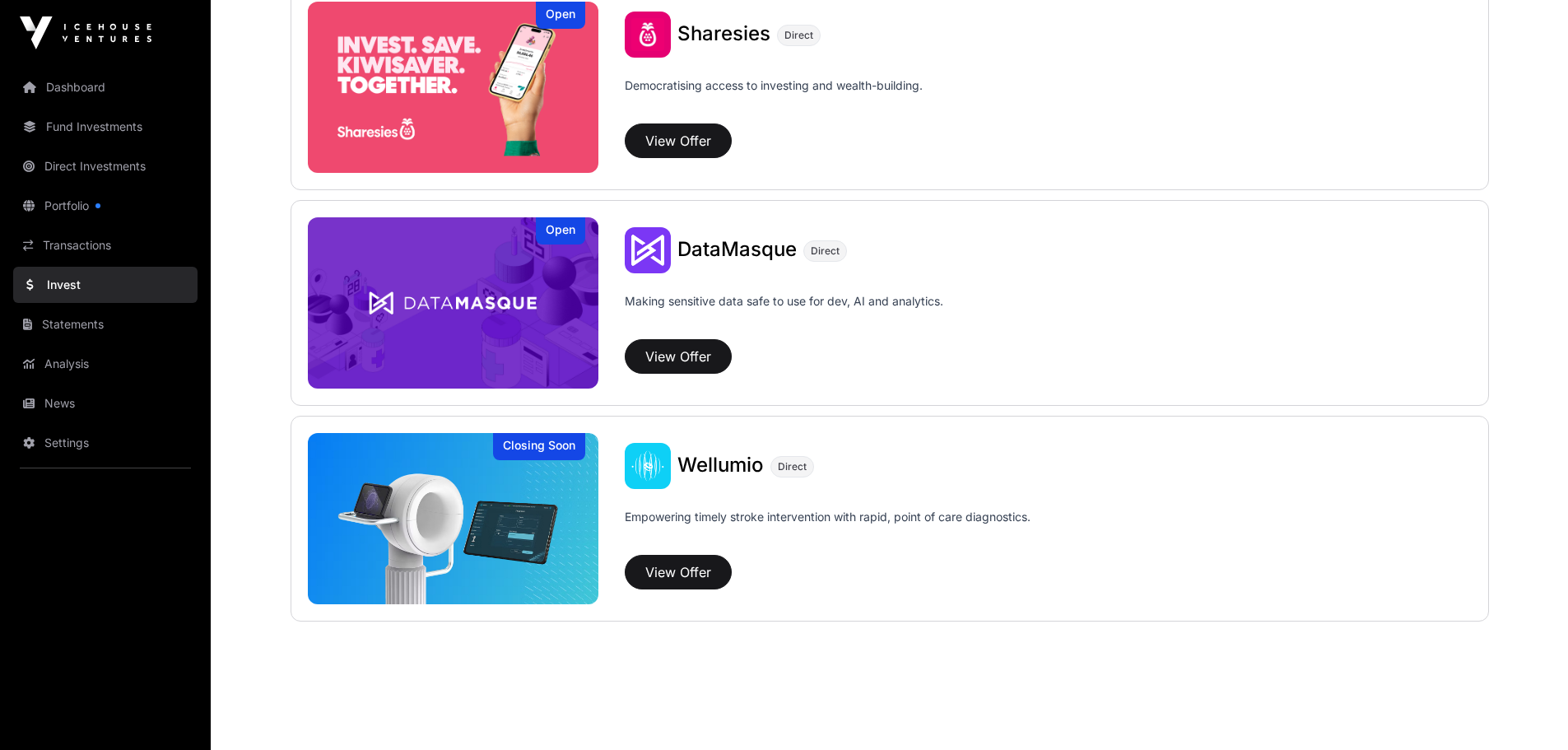
scroll to position [2178, 0]
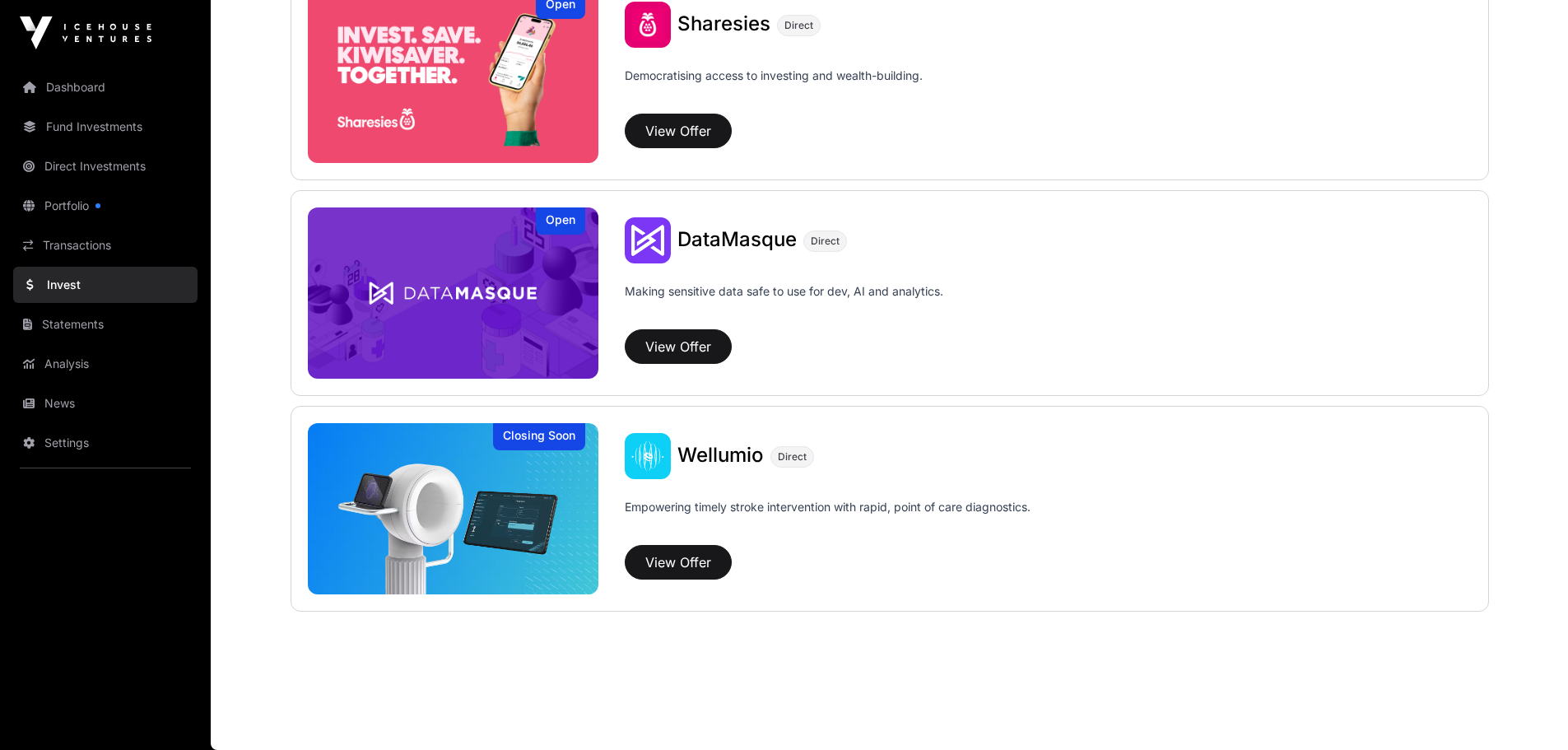
click at [559, 335] on img at bounding box center [454, 293] width 292 height 171
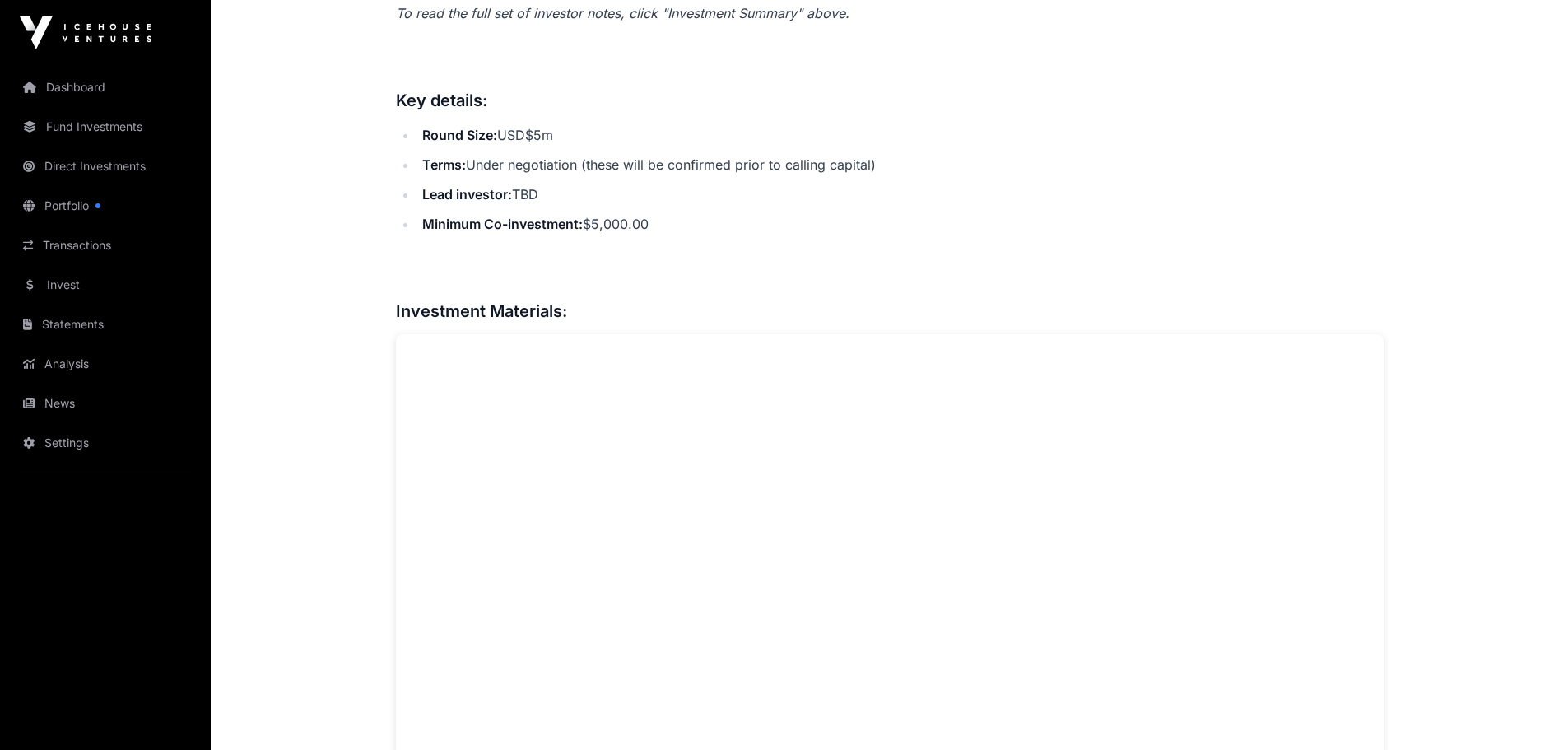
scroll to position [988, 0]
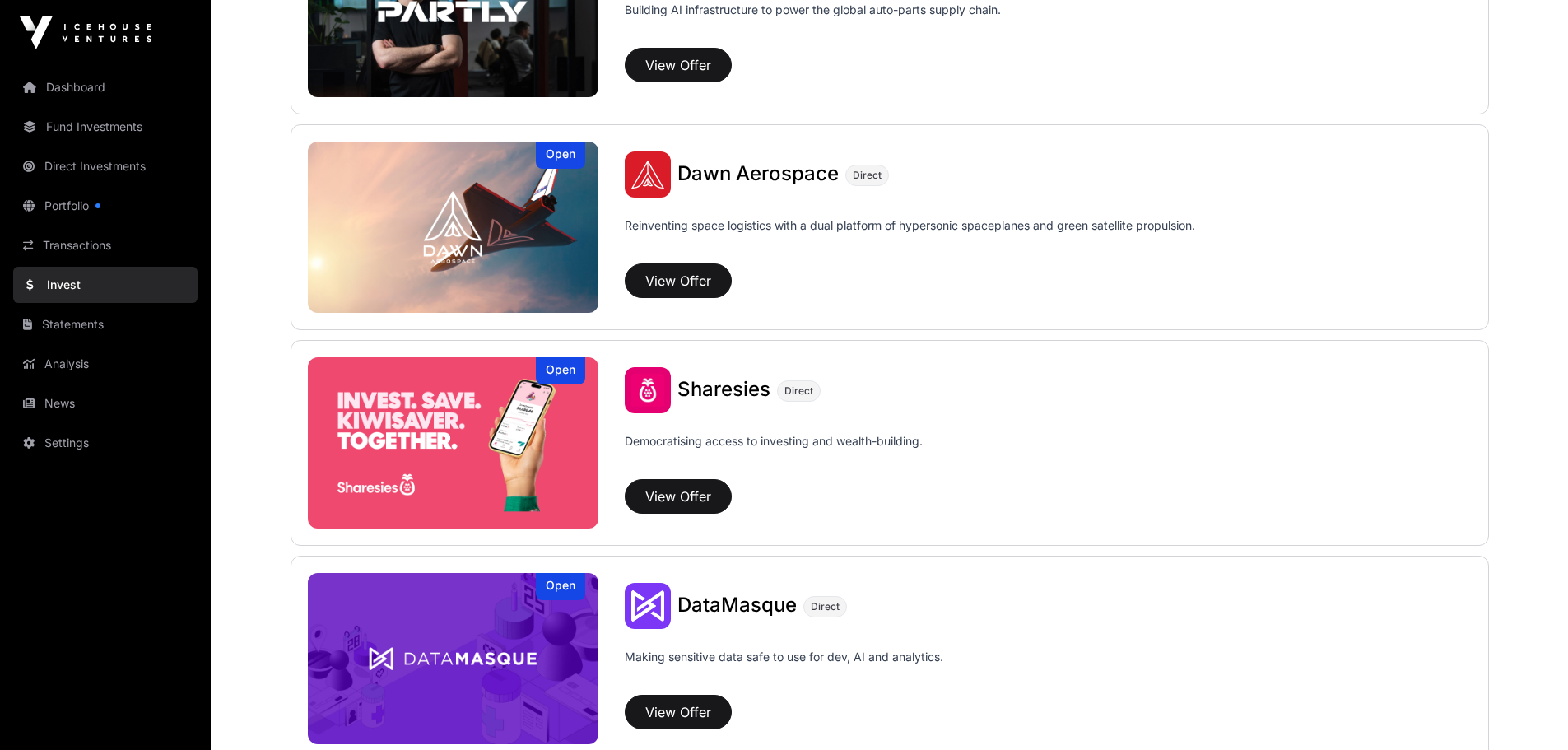
scroll to position [1519, 0]
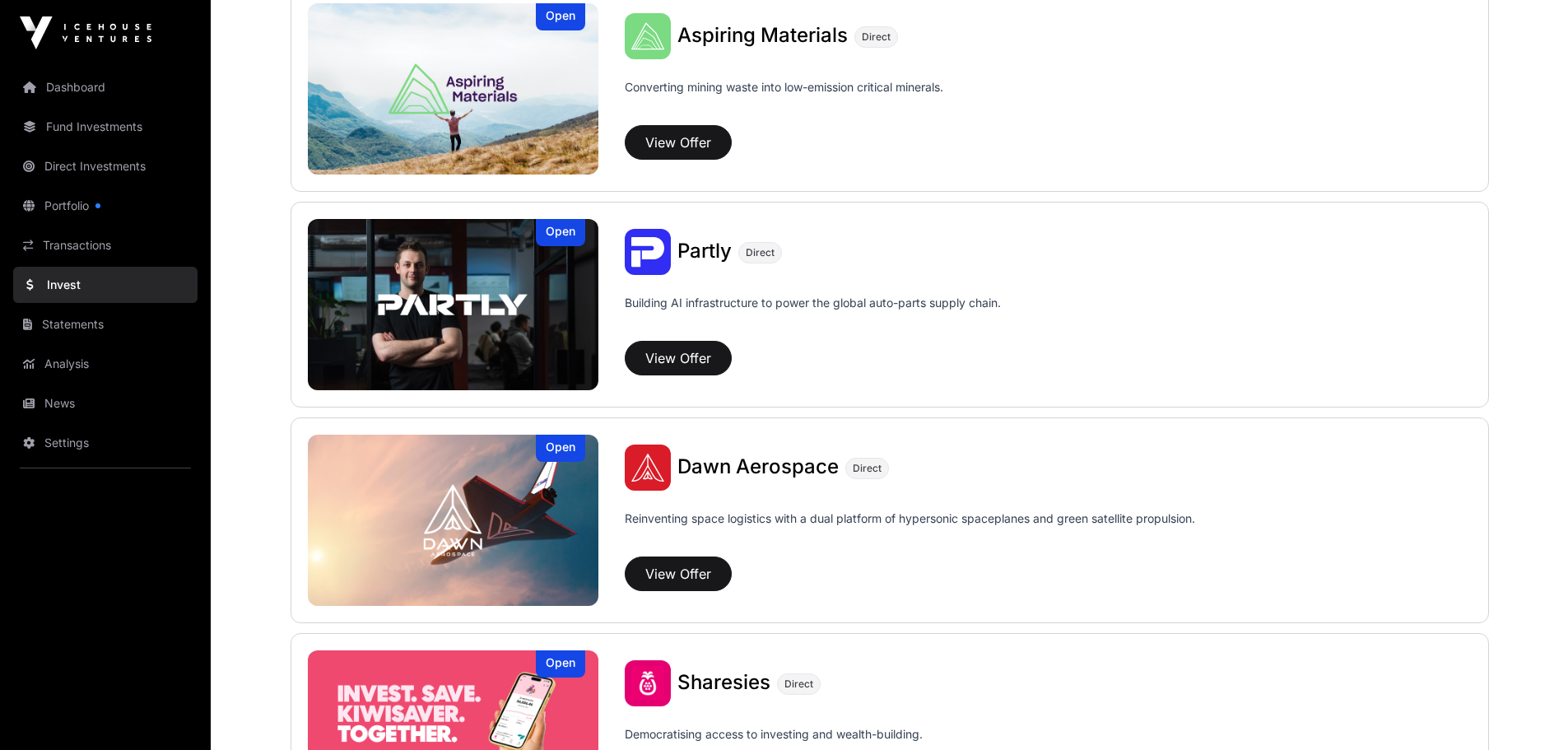
click at [530, 303] on img at bounding box center [454, 304] width 292 height 171
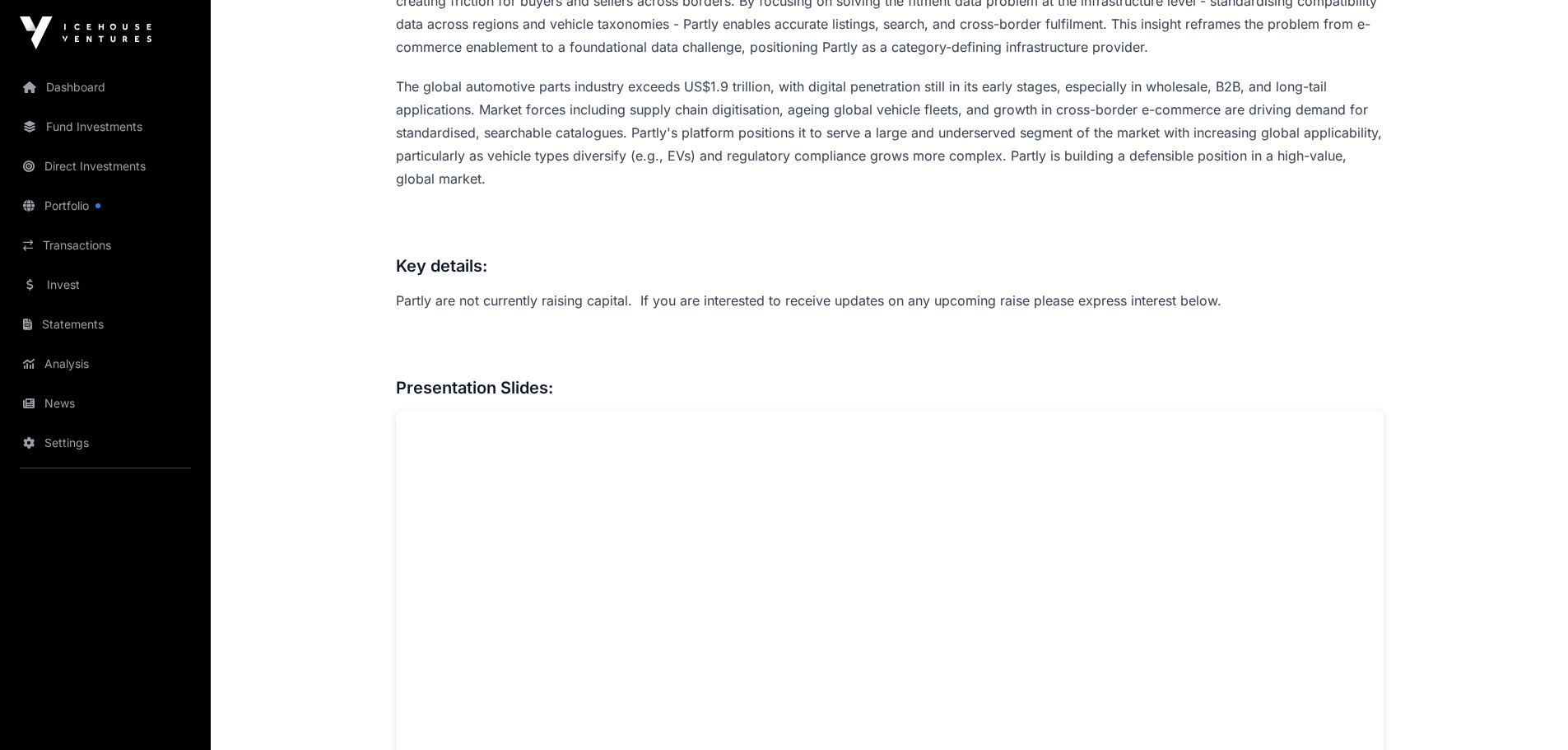
scroll to position [1152, 0]
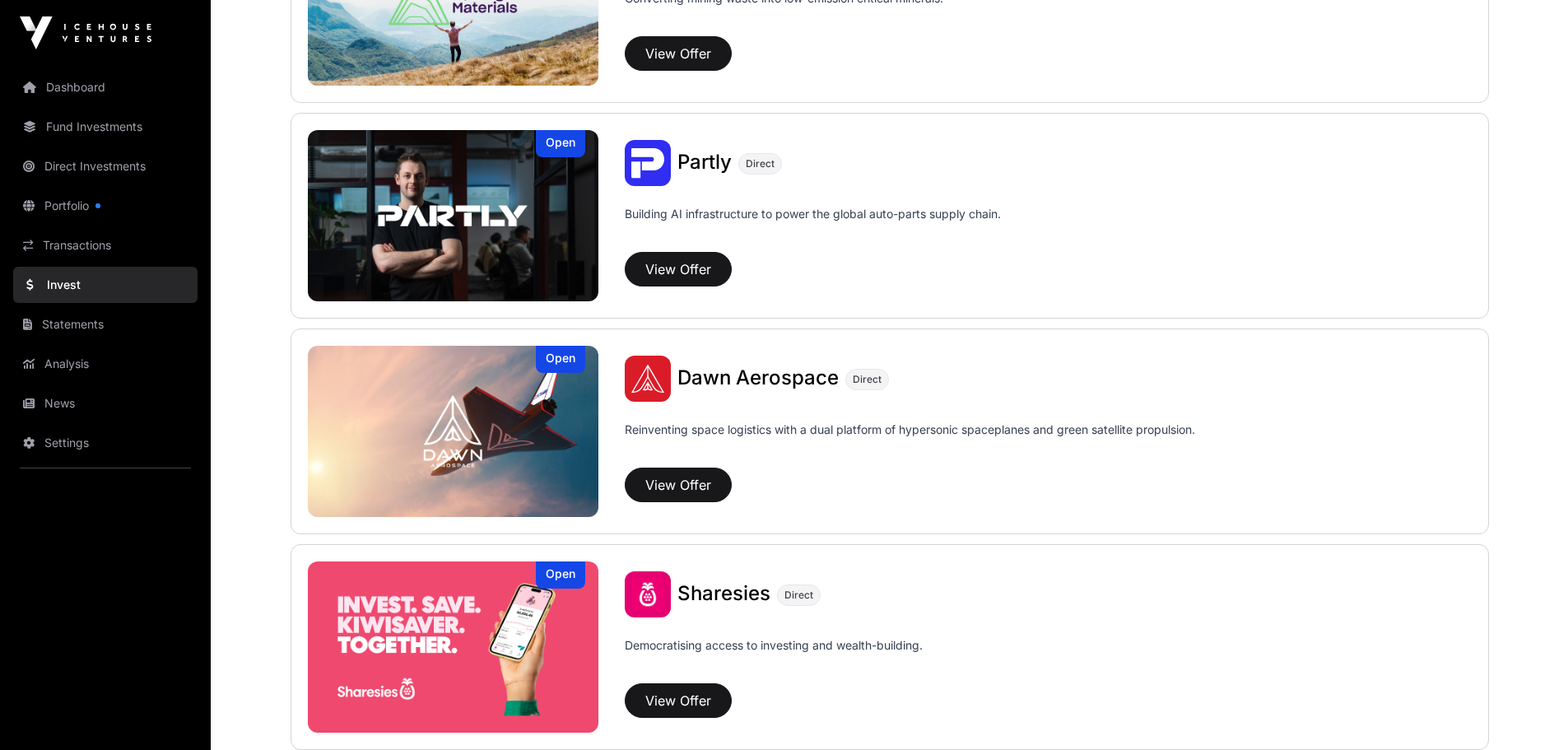
scroll to position [1602, 0]
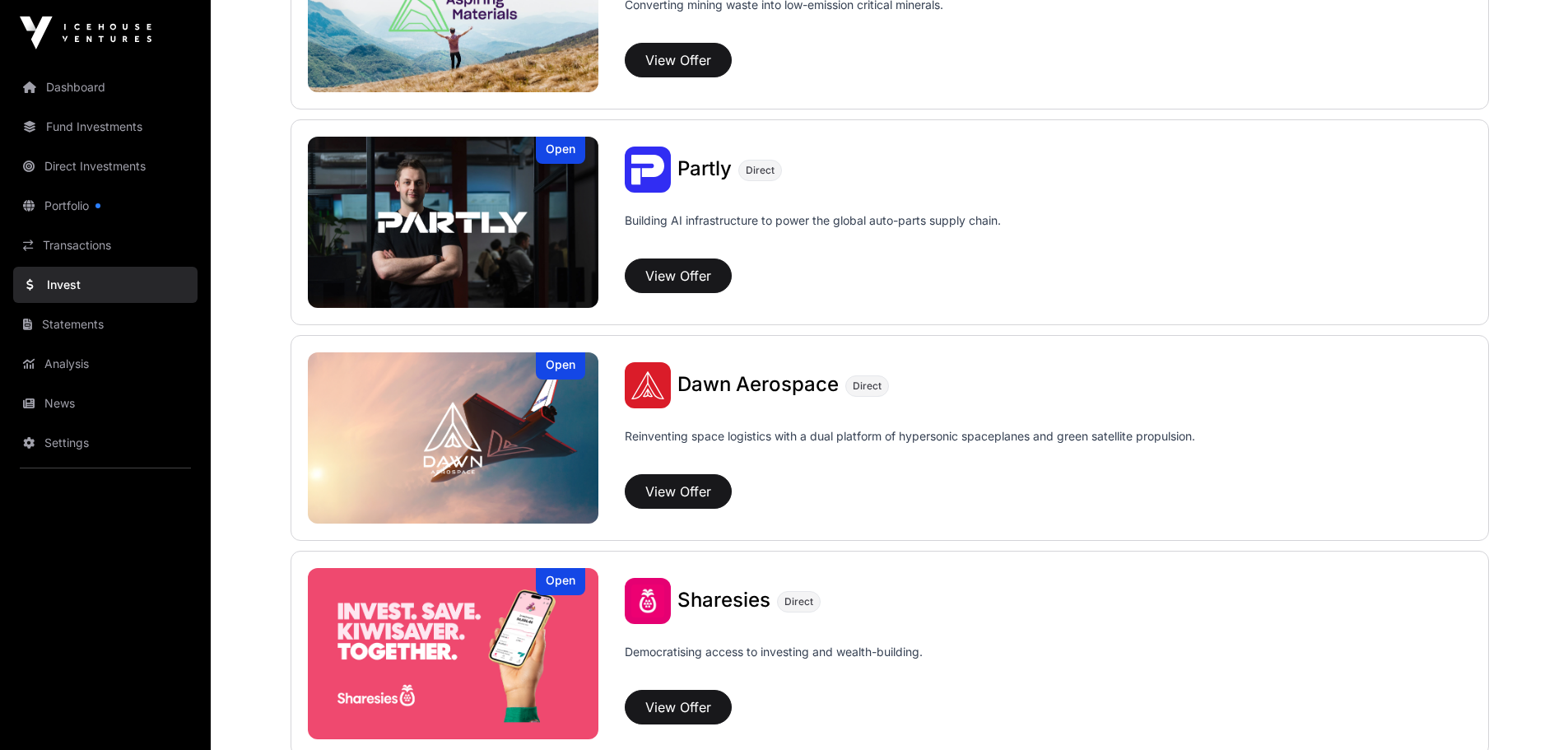
click at [547, 471] on img at bounding box center [454, 438] width 292 height 171
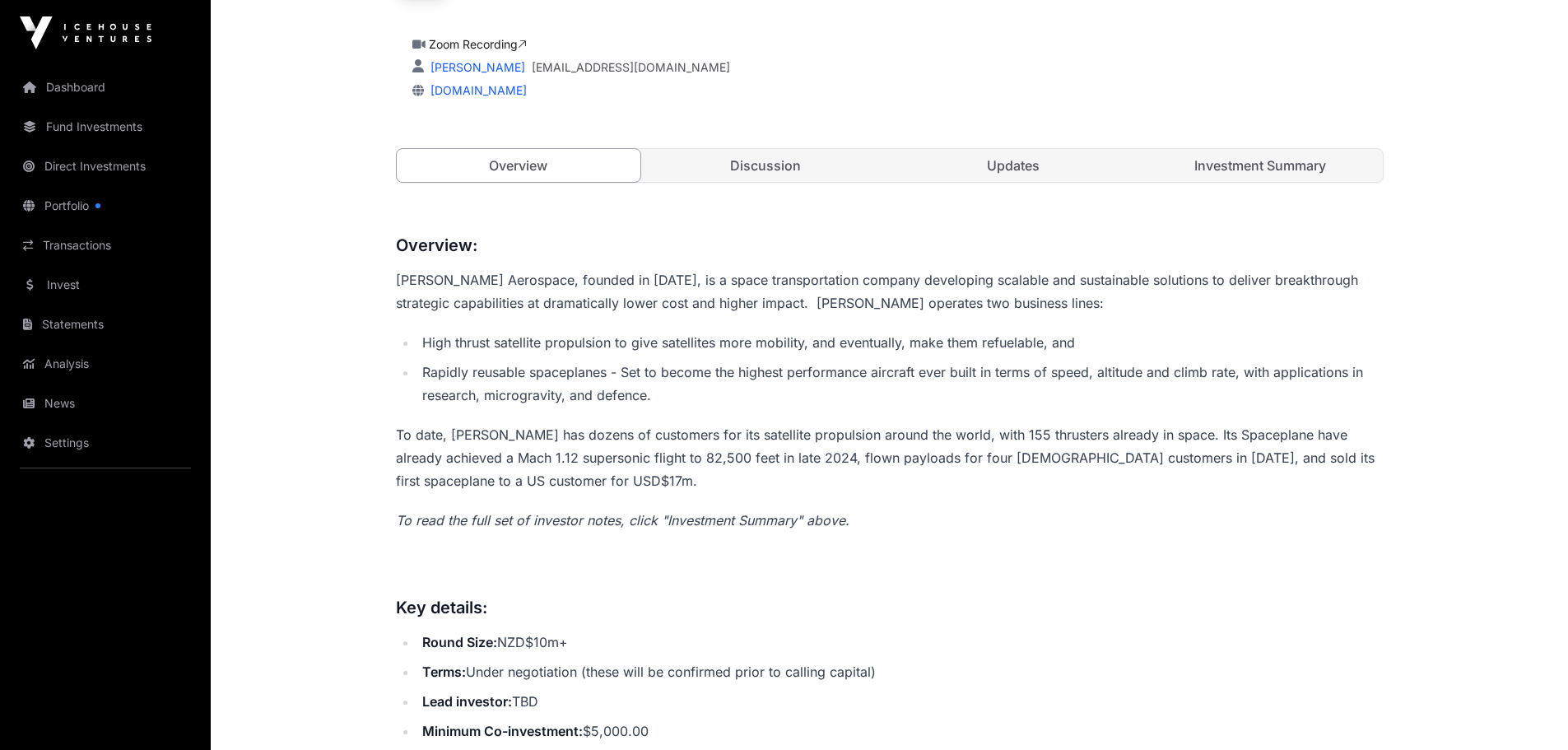
scroll to position [576, 0]
